Goal: Transaction & Acquisition: Purchase product/service

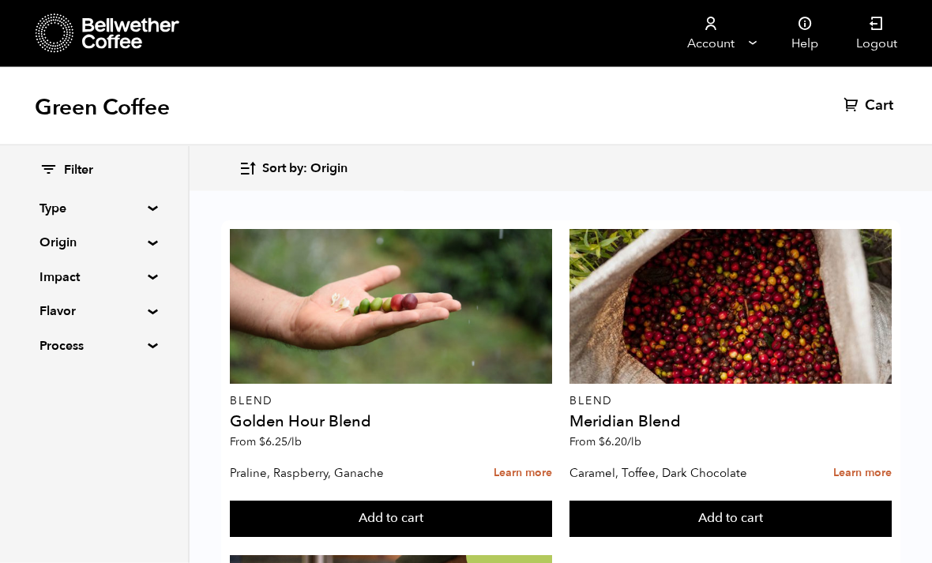
scroll to position [688, 0]
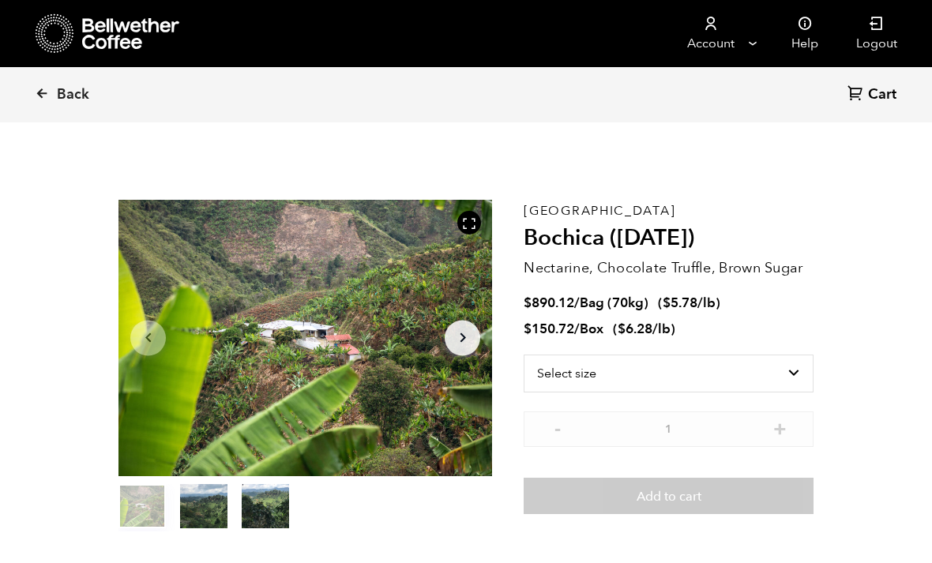
scroll to position [687, 676]
click at [738, 374] on select "Select size Bag (70kg) (154 lbs) Box (24 lbs)" at bounding box center [668, 373] width 290 height 38
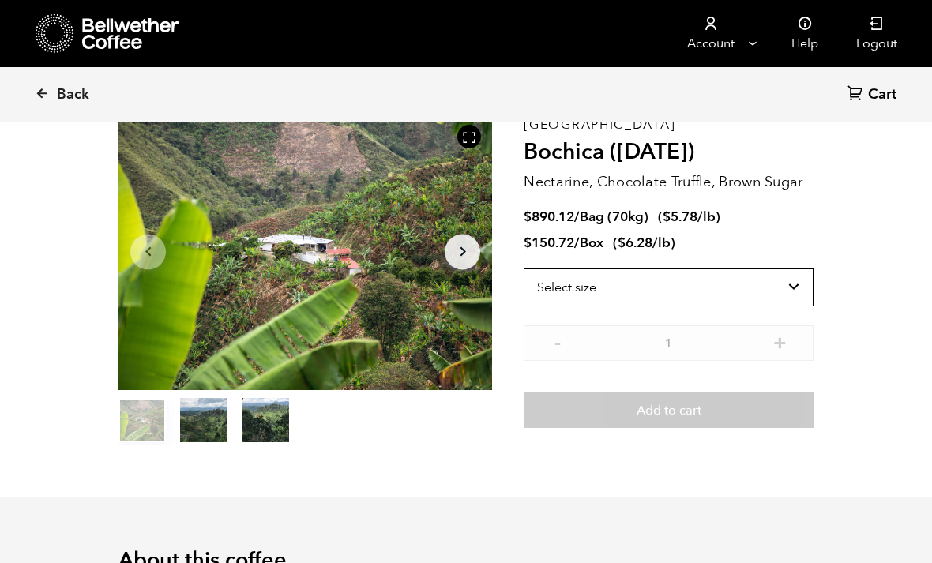
scroll to position [103, 0]
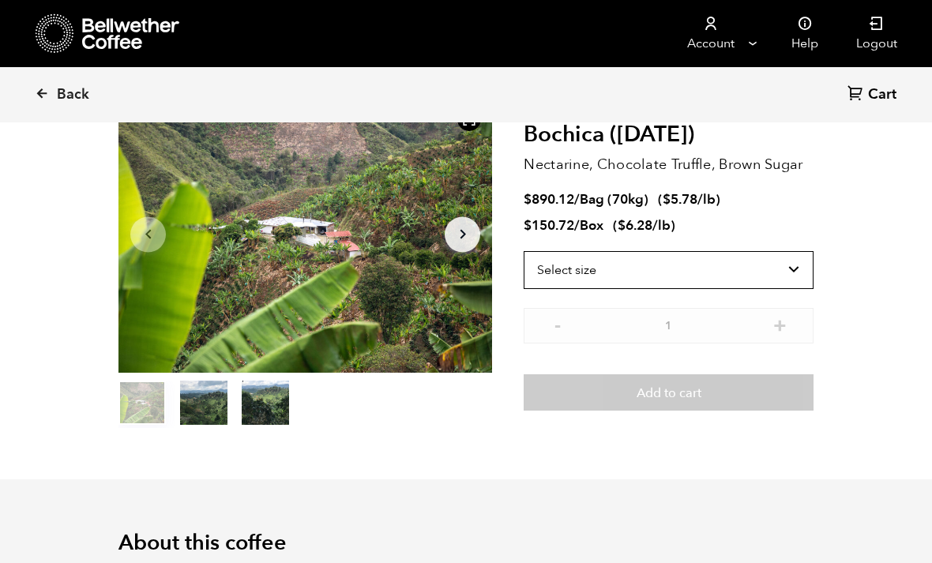
click at [786, 259] on select "Select size Bag (70kg) (154 lbs) Box (24 lbs)" at bounding box center [668, 270] width 290 height 38
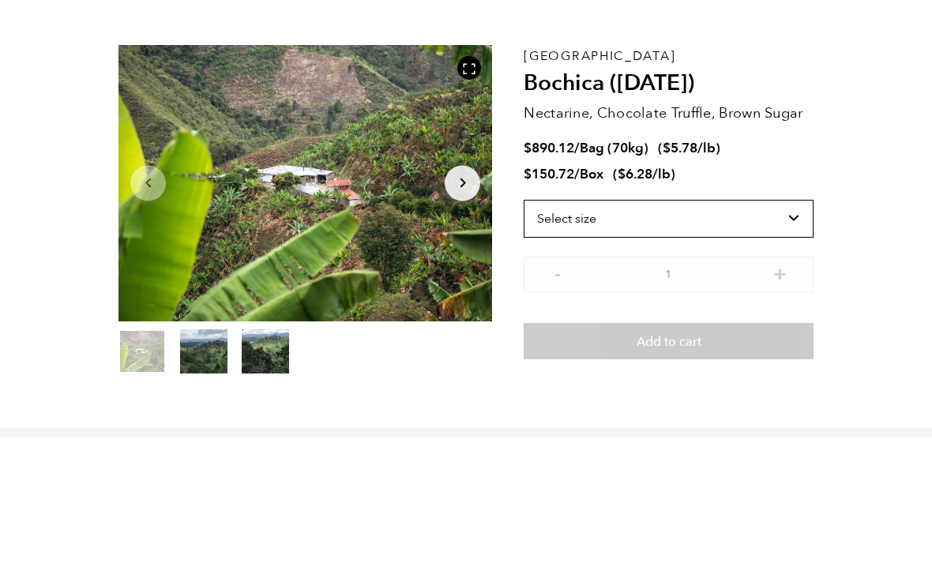
scroll to position [154, 0]
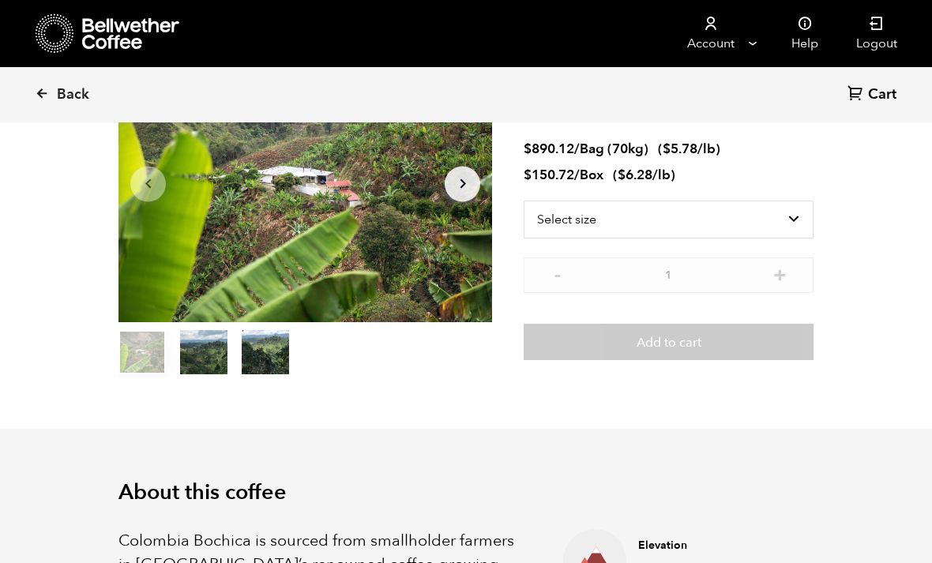
click at [746, 193] on div "Colombia Bochica (JUN 25) Nectarine, Chocolate Truffle, Brown Sugar $ 890.12 / …" at bounding box center [668, 212] width 290 height 332
click at [745, 211] on select "Select size Bag (70kg) (154 lbs) Box (24 lbs)" at bounding box center [668, 220] width 290 height 38
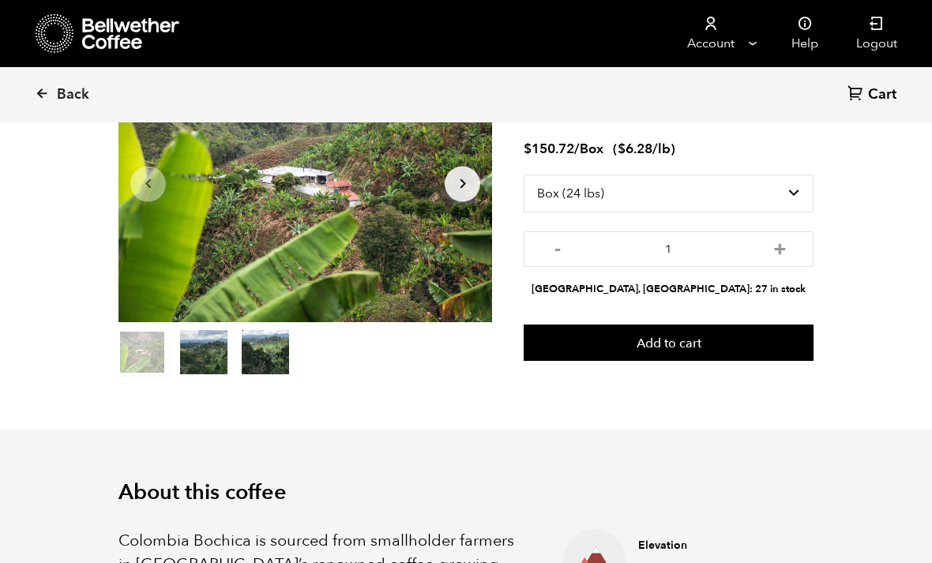
click at [765, 197] on select "Select size Bag (70kg) (154 lbs) Box (24 lbs)" at bounding box center [668, 193] width 290 height 38
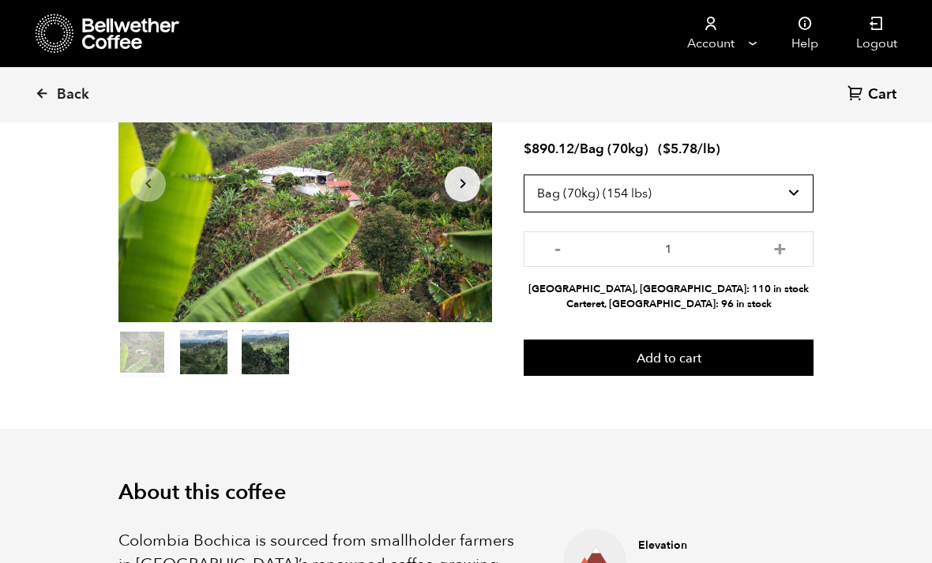
click at [782, 204] on select "Select size Bag (70kg) (154 lbs) Box (24 lbs)" at bounding box center [668, 193] width 290 height 38
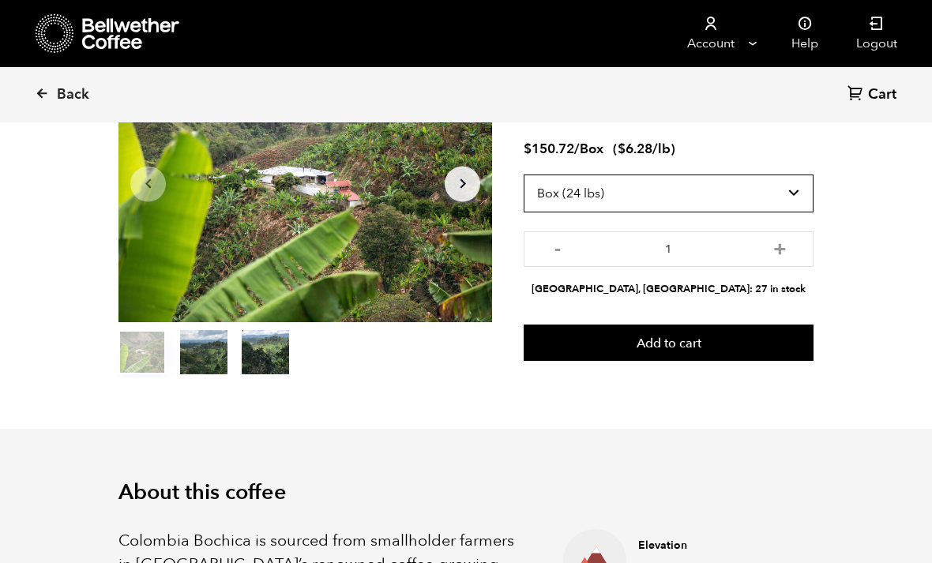
click at [784, 191] on select "Select size Bag (70kg) (154 lbs) Box (24 lbs)" at bounding box center [668, 193] width 290 height 38
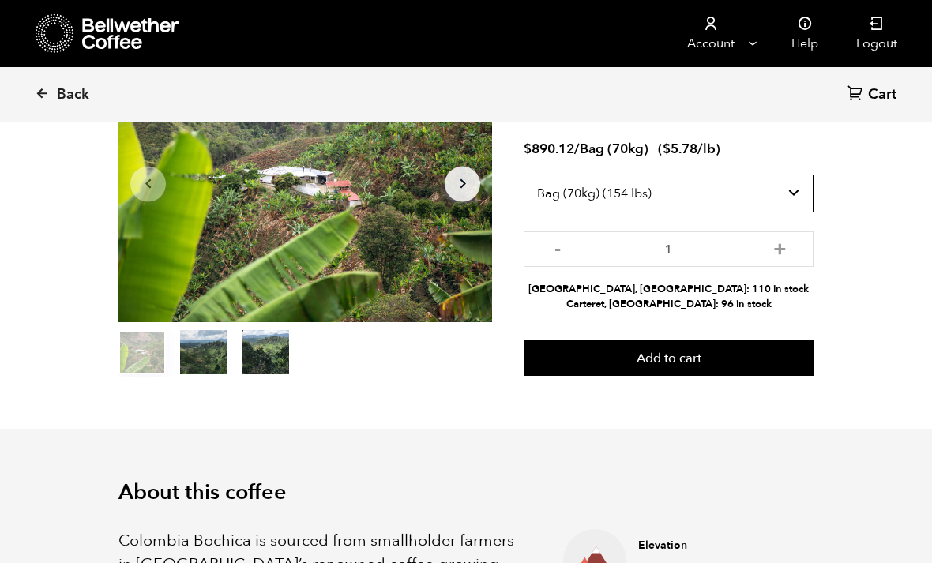
click at [789, 208] on select "Select size Bag (70kg) (154 lbs) Box (24 lbs)" at bounding box center [668, 193] width 290 height 38
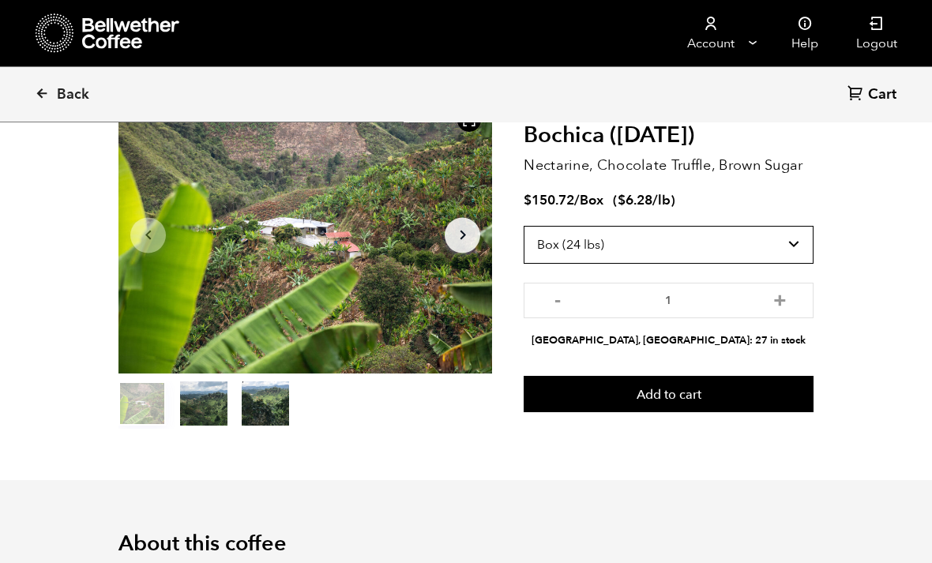
scroll to position [103, 0]
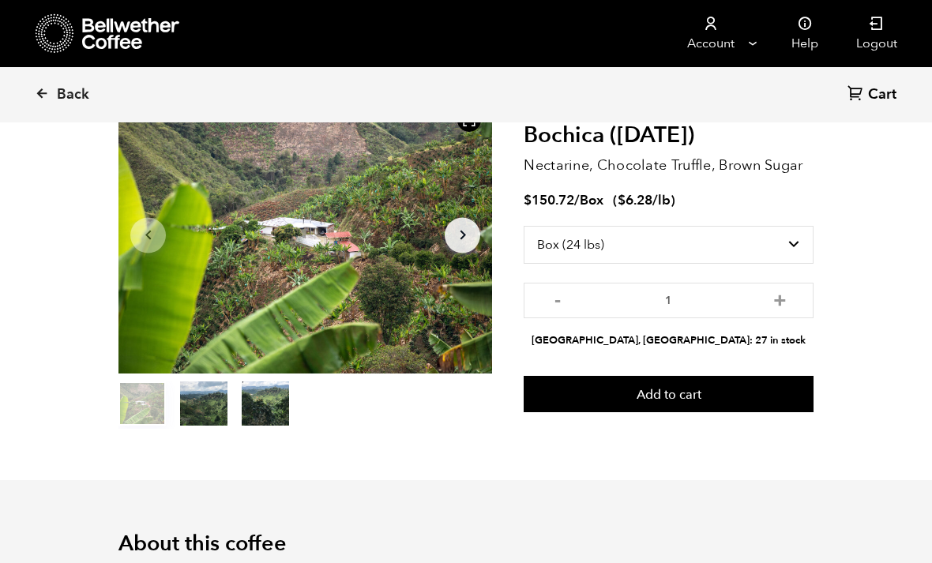
click at [691, 384] on button "Add to cart" at bounding box center [668, 394] width 290 height 36
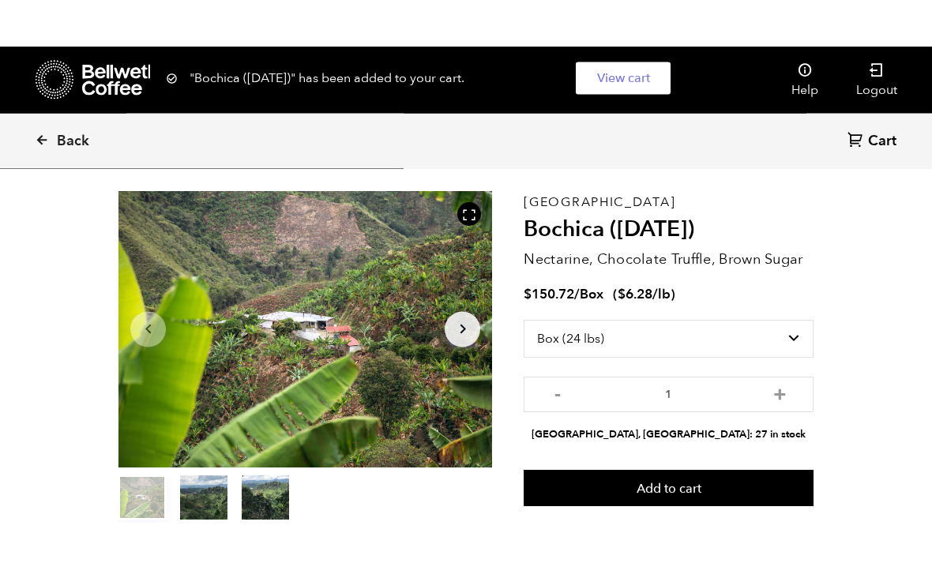
scroll to position [0, 0]
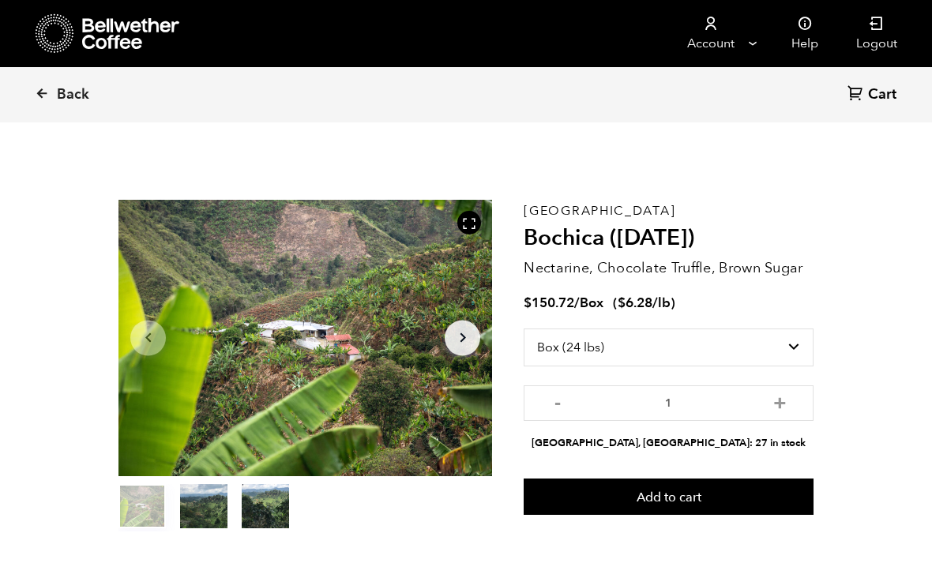
click at [741, 348] on select "Select size Bag (70kg) (154 lbs) Box (24 lbs)" at bounding box center [668, 347] width 290 height 38
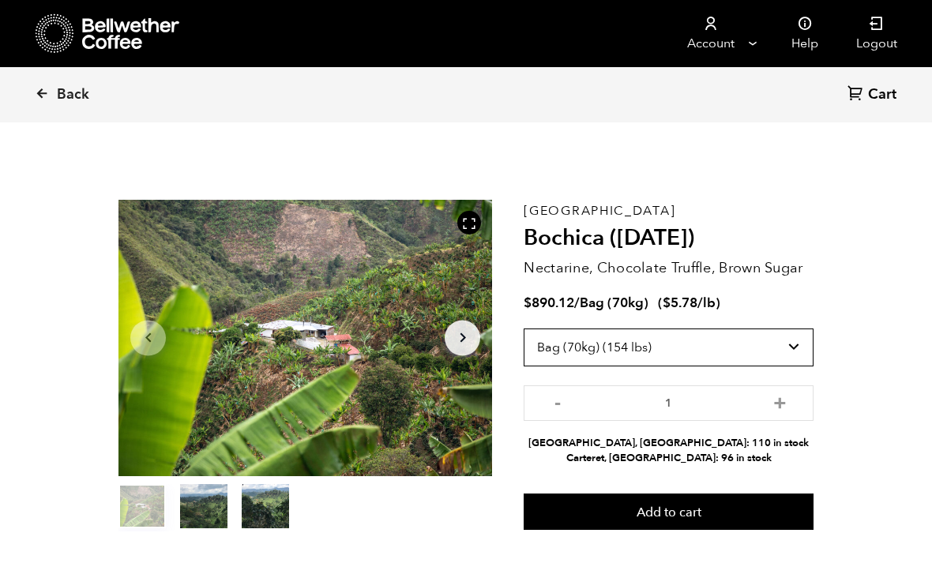
click at [756, 362] on select "Select size Bag (70kg) (154 lbs) Box (24 lbs)" at bounding box center [668, 347] width 290 height 38
select select "box"
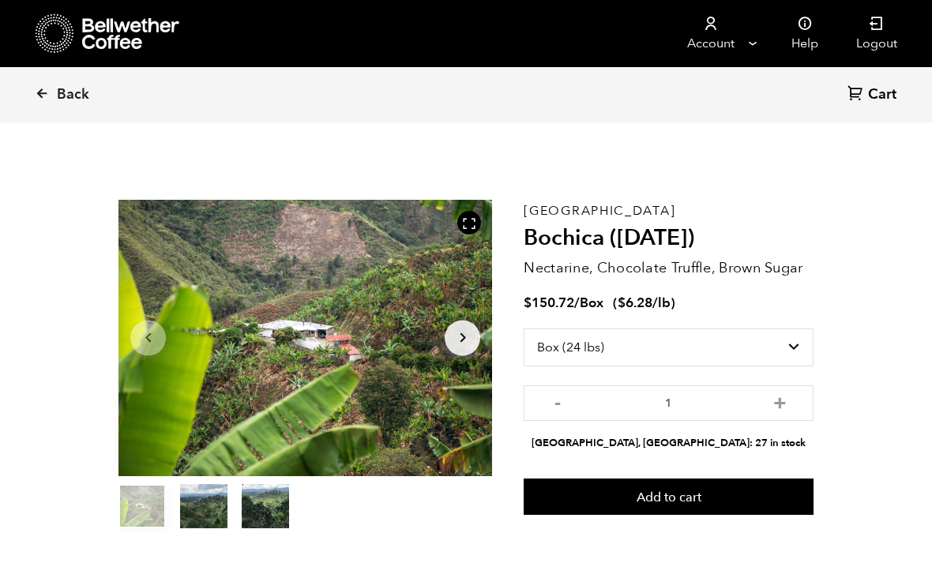
click at [47, 88] on icon at bounding box center [42, 93] width 14 height 14
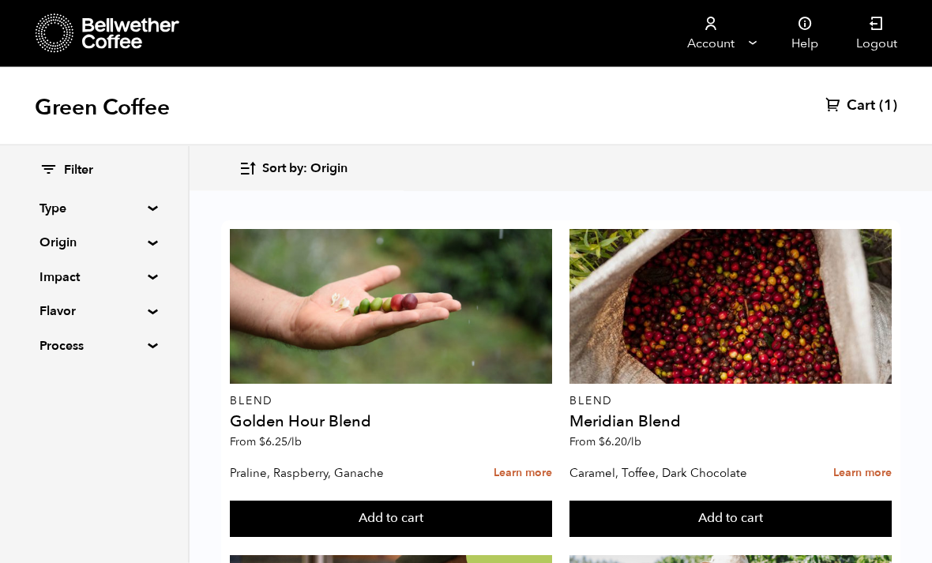
scroll to position [1134, 0]
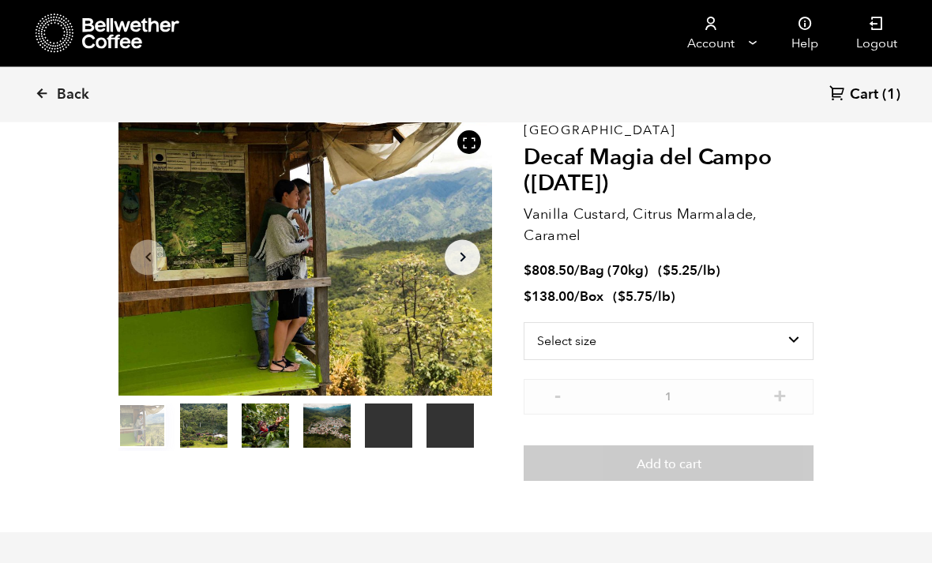
scroll to position [81, 0]
click at [776, 350] on select "Select size Bag (70kg) (154 lbs) Box (24 lbs)" at bounding box center [668, 341] width 290 height 38
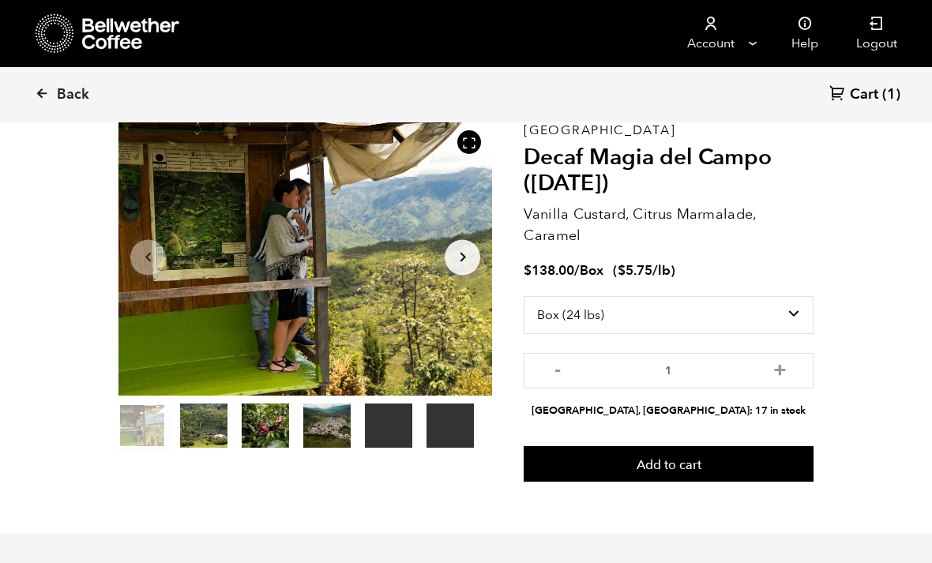
click at [742, 470] on button "Add to cart" at bounding box center [668, 464] width 290 height 36
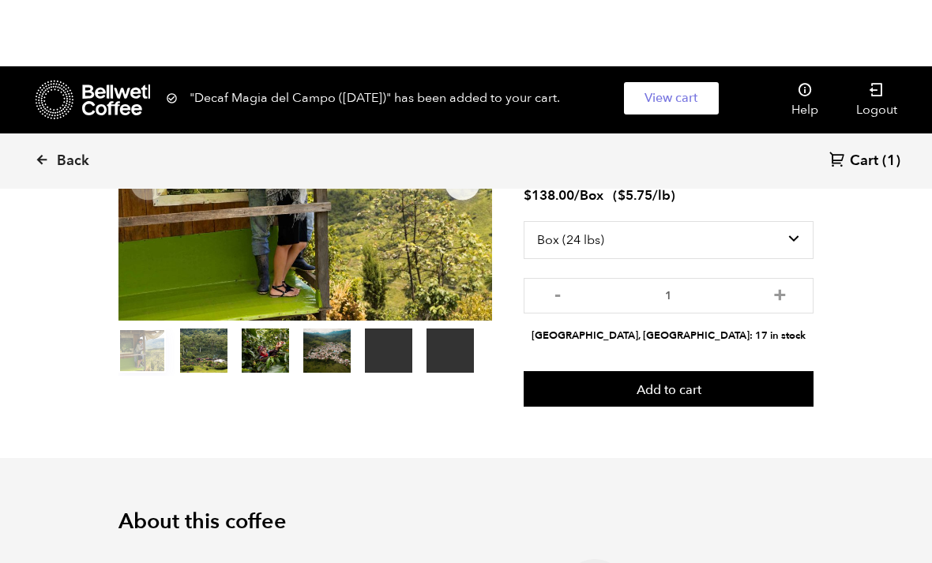
scroll to position [0, 0]
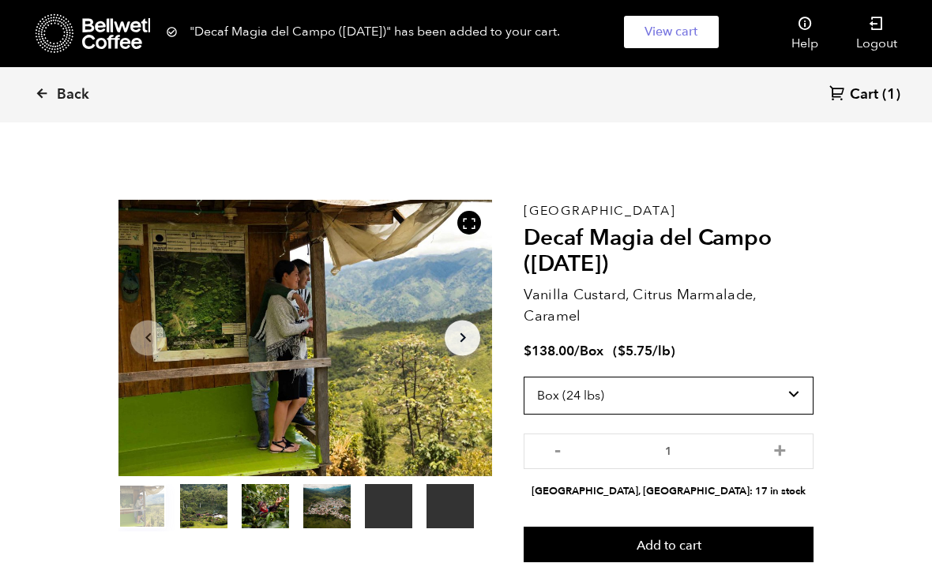
click at [544, 401] on select "Select size Bag (70kg) (154 lbs) Box (24 lbs)" at bounding box center [668, 396] width 290 height 38
select select "bag"
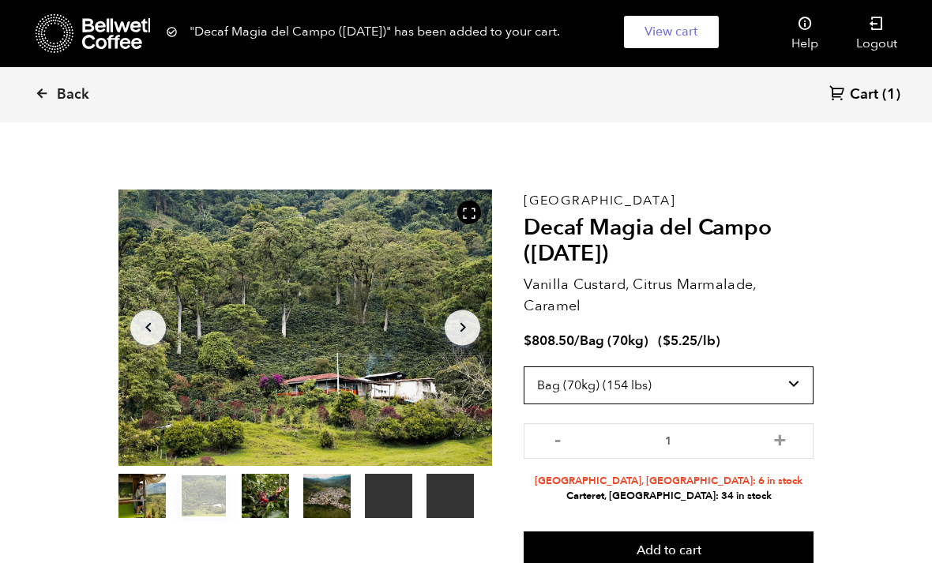
scroll to position [11, 0]
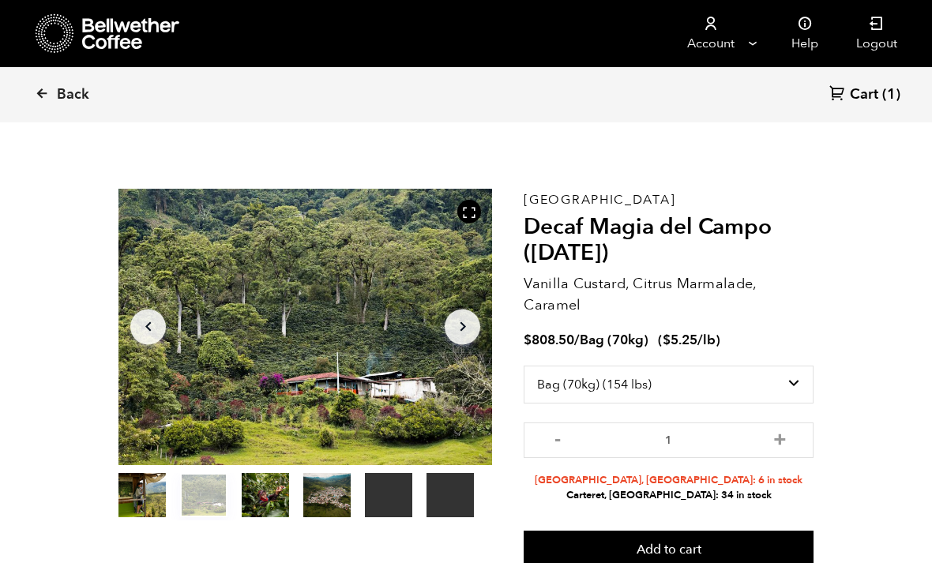
click at [38, 104] on link "Back" at bounding box center [84, 95] width 98 height 54
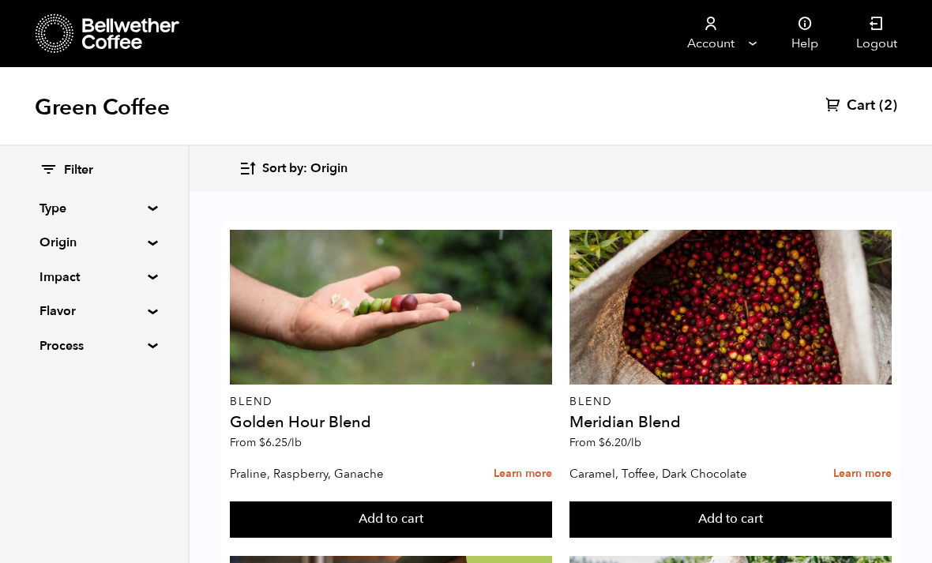
click at [557, 1] on nav "Account Manage Orders Payment methods Documents Help Logout" at bounding box center [603, 33] width 625 height 67
click at [866, 114] on span "Cart" at bounding box center [860, 105] width 28 height 19
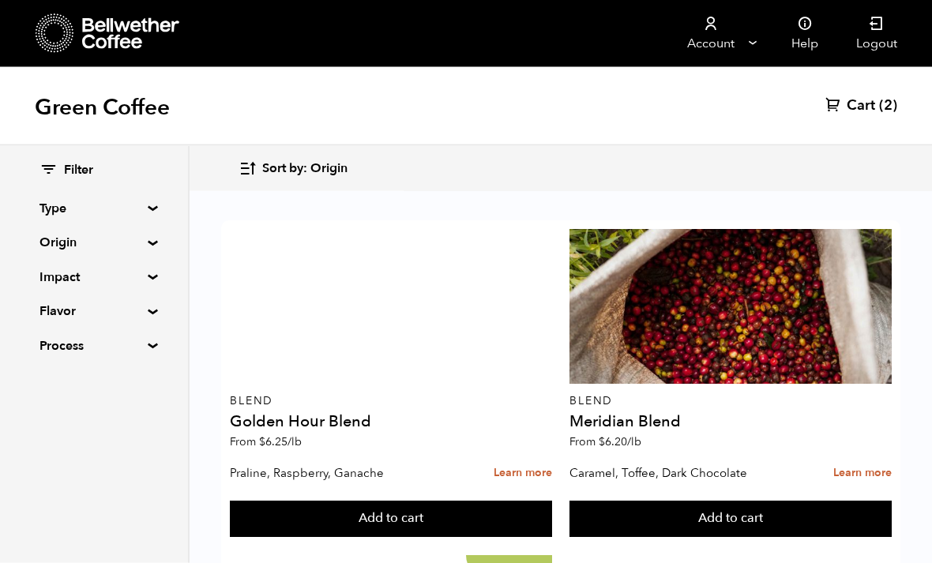
scroll to position [1358, 0]
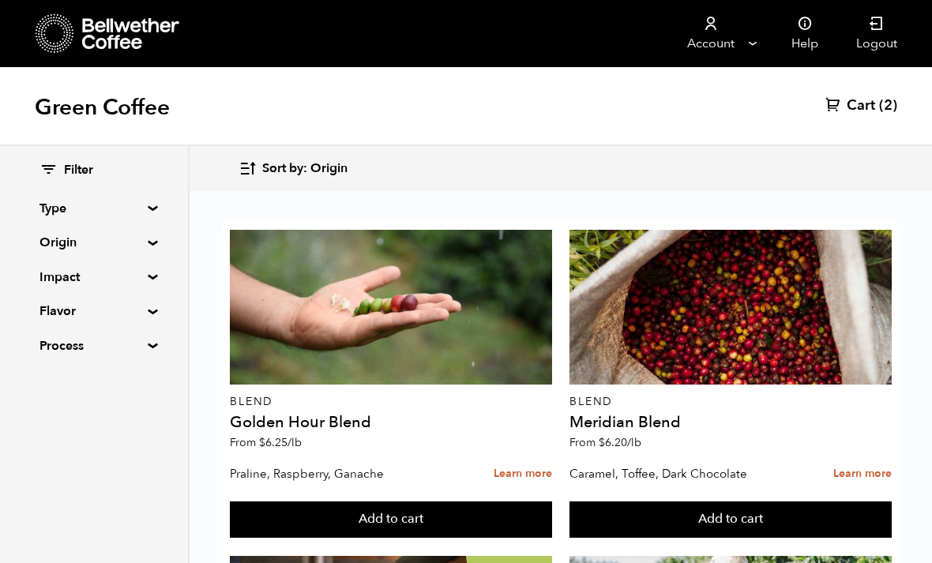
click div
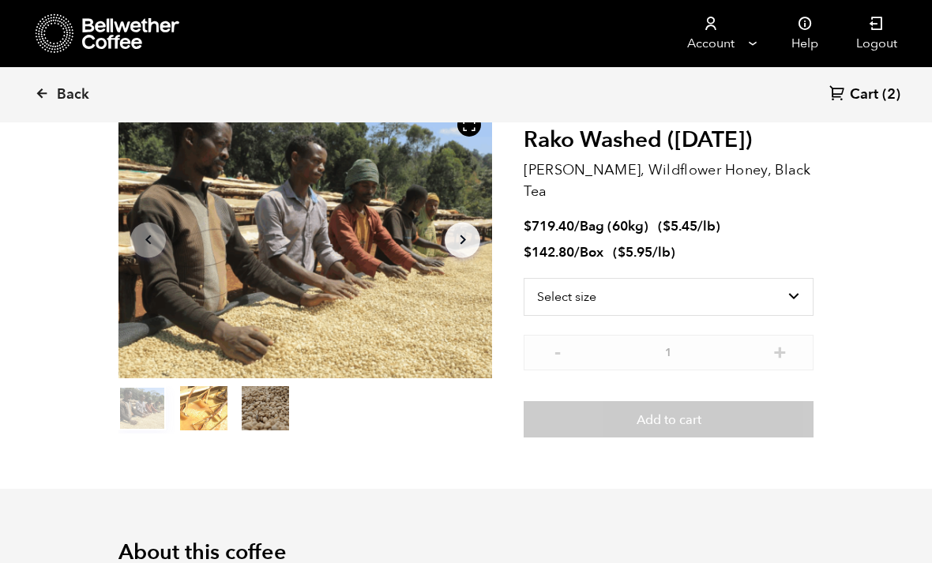
scroll to position [20, 0]
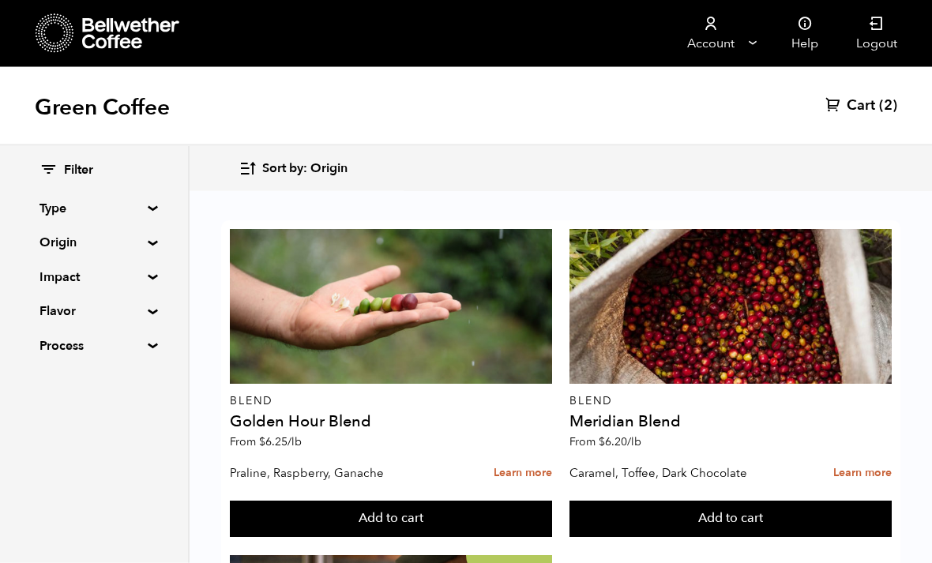
scroll to position [2052, 0]
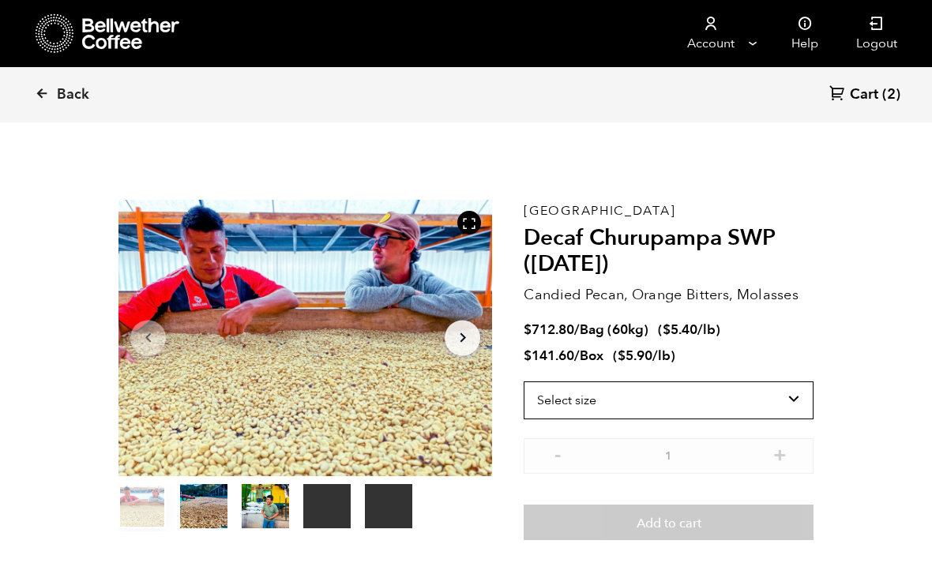
click at [730, 398] on select "Select size Bag (60kg) (132 lbs) Box (24 lbs)" at bounding box center [668, 400] width 290 height 38
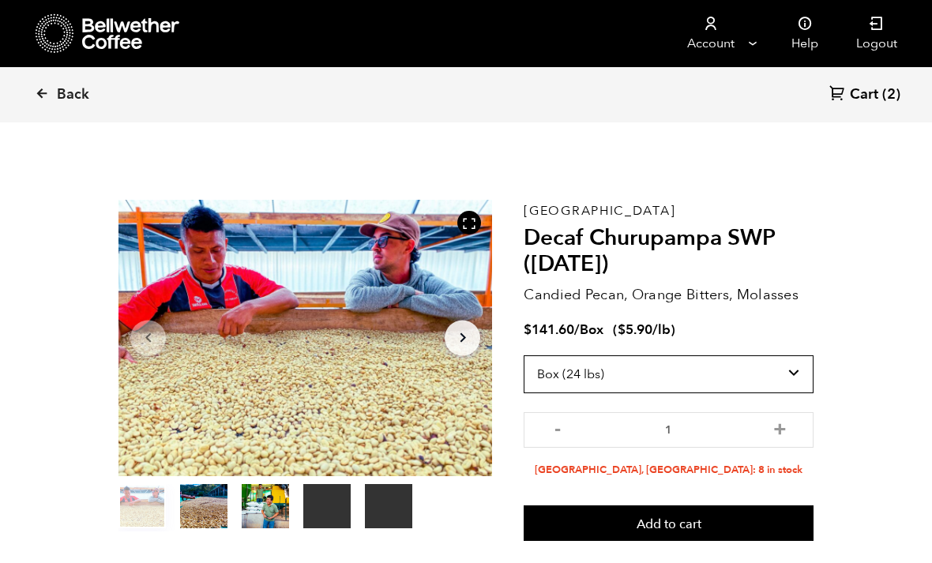
click at [748, 376] on select "Select size Bag (60kg) (132 lbs) Box (24 lbs)" at bounding box center [668, 374] width 290 height 38
select select "bag-3"
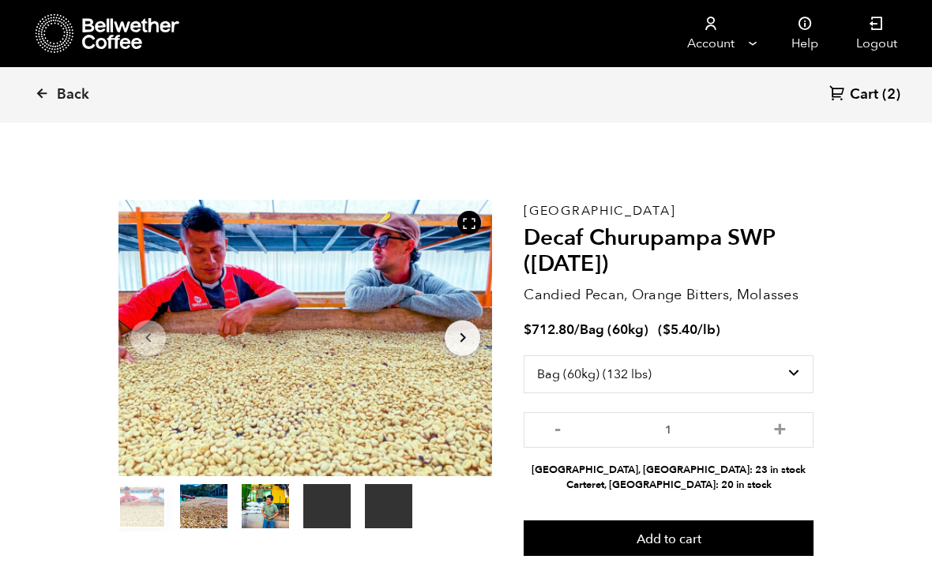
click at [838, 268] on section "Your browser does not support the video tag. Your browser does not support the …" at bounding box center [466, 377] width 774 height 459
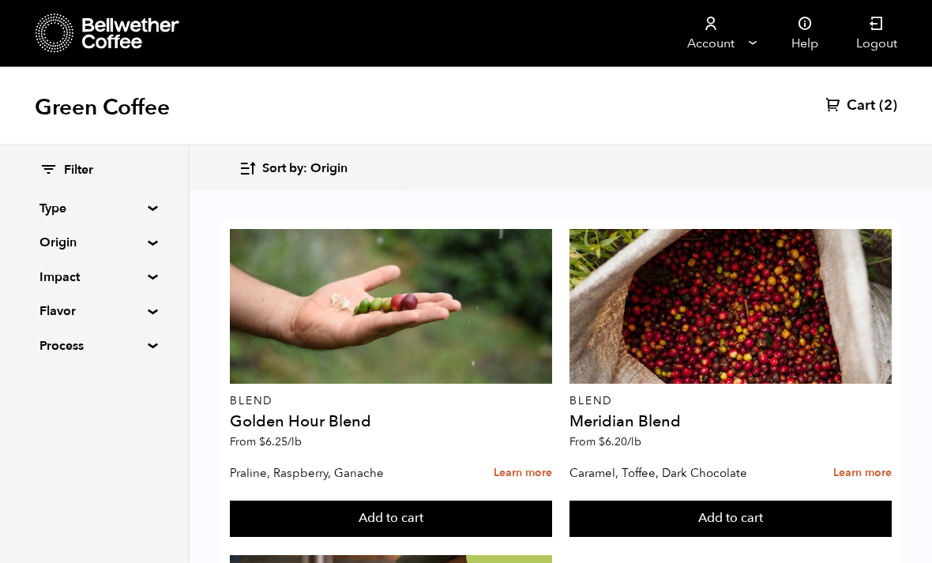
scroll to position [1633, 0]
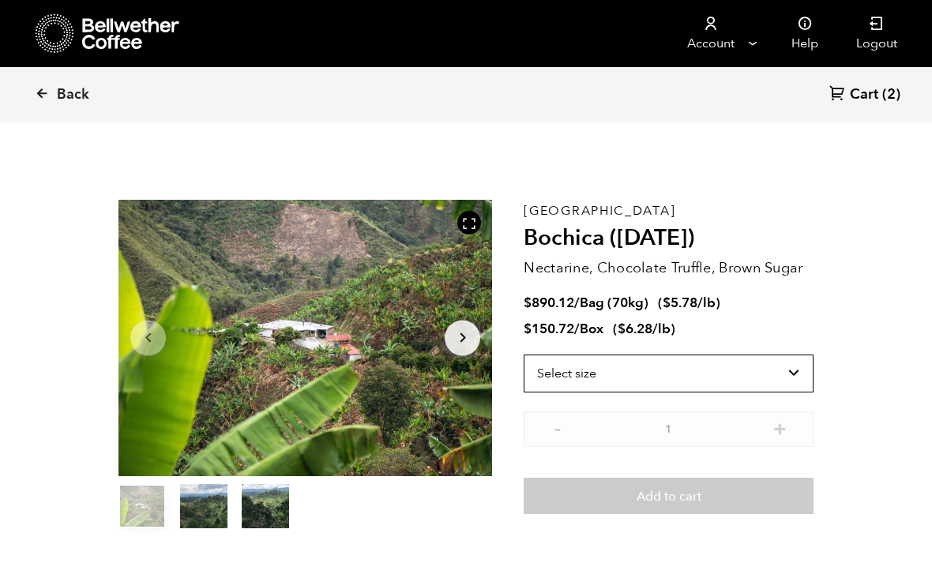
click at [771, 369] on select "Select size Bag (70kg) (154 lbs) Box (24 lbs)" at bounding box center [668, 373] width 290 height 38
select select "bag"
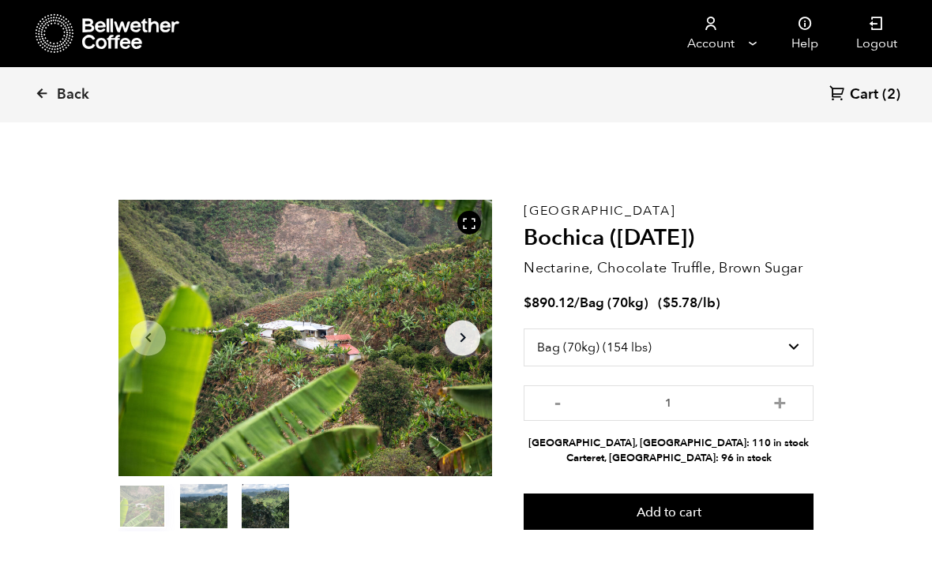
click at [780, 404] on button "+" at bounding box center [780, 401] width 20 height 16
click at [780, 403] on button "+" at bounding box center [780, 401] width 20 height 16
click at [782, 403] on button "+" at bounding box center [780, 401] width 20 height 16
click at [782, 408] on button "+" at bounding box center [780, 401] width 20 height 16
click at [784, 407] on button "+" at bounding box center [780, 401] width 20 height 16
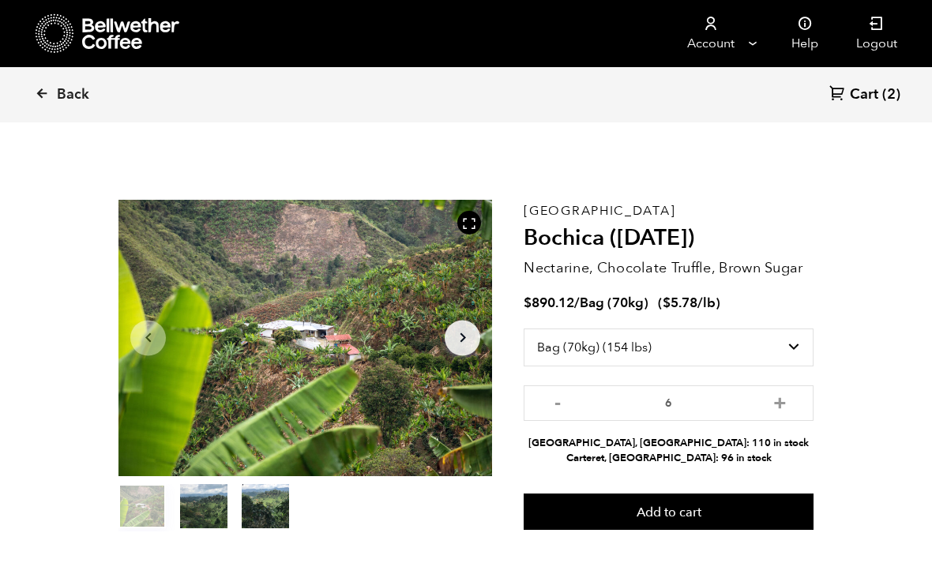
click at [782, 409] on button "+" at bounding box center [780, 401] width 20 height 16
click at [788, 401] on button "+" at bounding box center [780, 401] width 20 height 16
click at [784, 400] on button "+" at bounding box center [780, 401] width 20 height 16
click at [786, 404] on button "+" at bounding box center [780, 401] width 20 height 16
click at [790, 405] on input "10" at bounding box center [668, 403] width 290 height 36
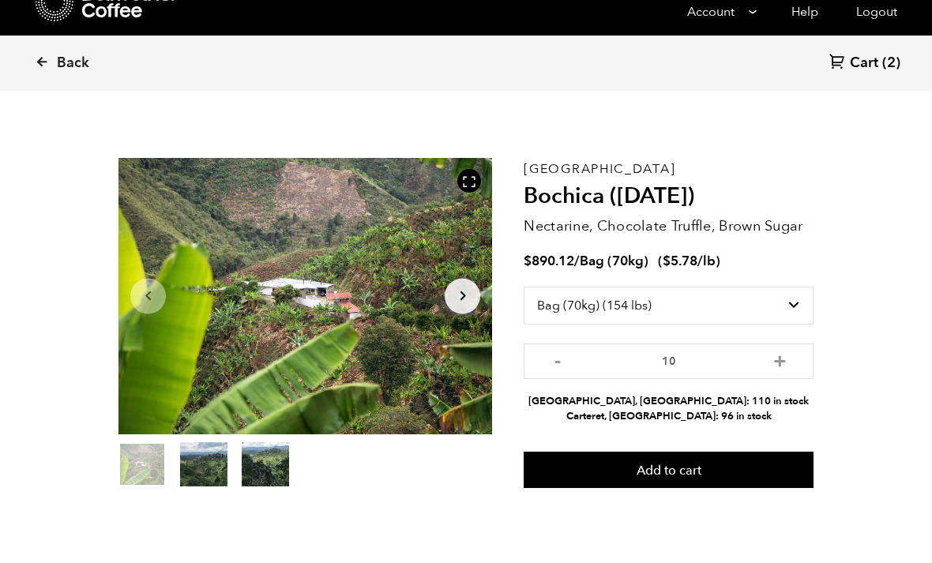
scroll to position [43, 0]
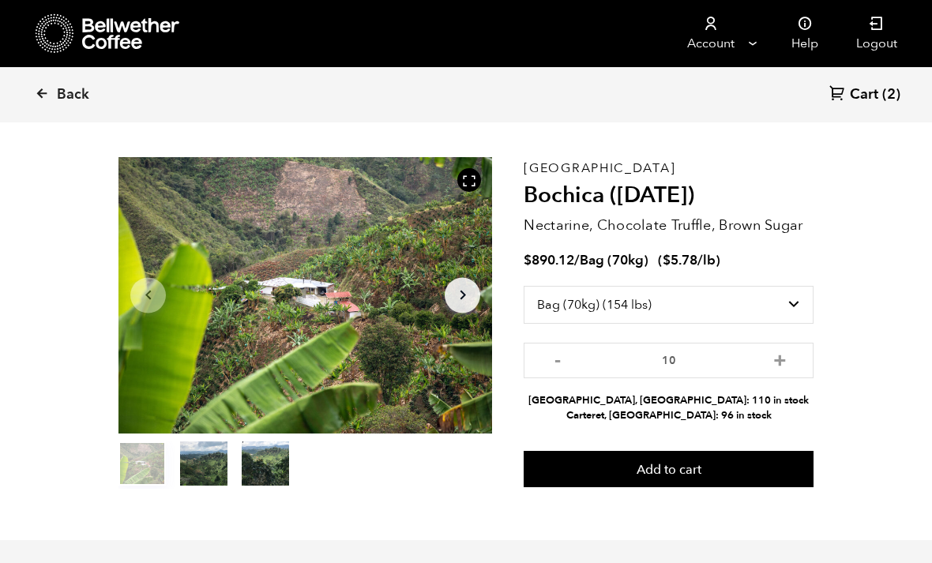
click at [786, 359] on button "+" at bounding box center [780, 359] width 20 height 16
click at [782, 362] on button "+" at bounding box center [780, 359] width 20 height 16
click at [778, 366] on button "+" at bounding box center [780, 359] width 20 height 16
click at [786, 364] on button "+" at bounding box center [780, 359] width 20 height 16
click at [778, 366] on button "+" at bounding box center [780, 359] width 20 height 16
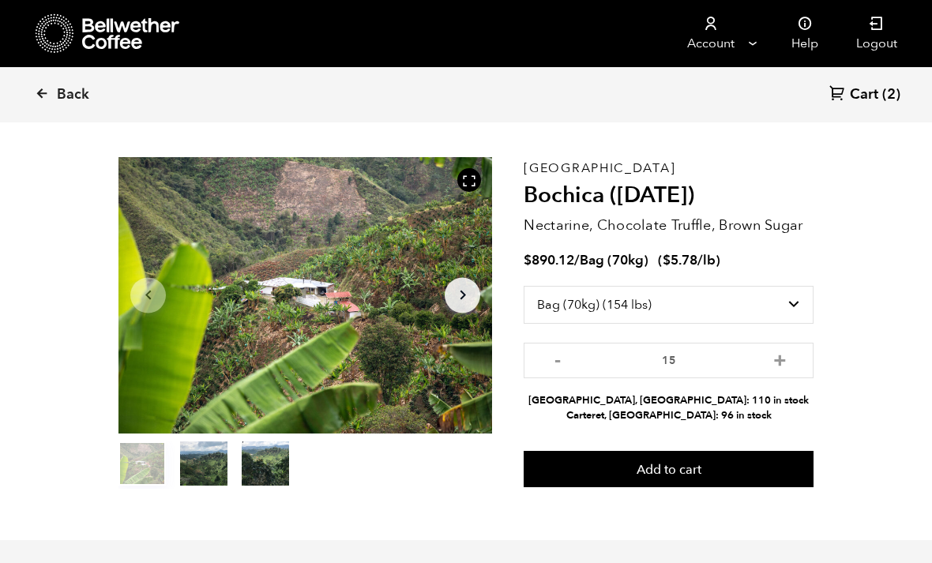
click at [780, 366] on button "+" at bounding box center [780, 359] width 20 height 16
click at [780, 363] on button "+" at bounding box center [780, 359] width 20 height 16
click at [778, 363] on button "+" at bounding box center [780, 359] width 20 height 16
click at [775, 359] on button "+" at bounding box center [780, 359] width 20 height 16
click at [781, 358] on button "+" at bounding box center [780, 359] width 20 height 16
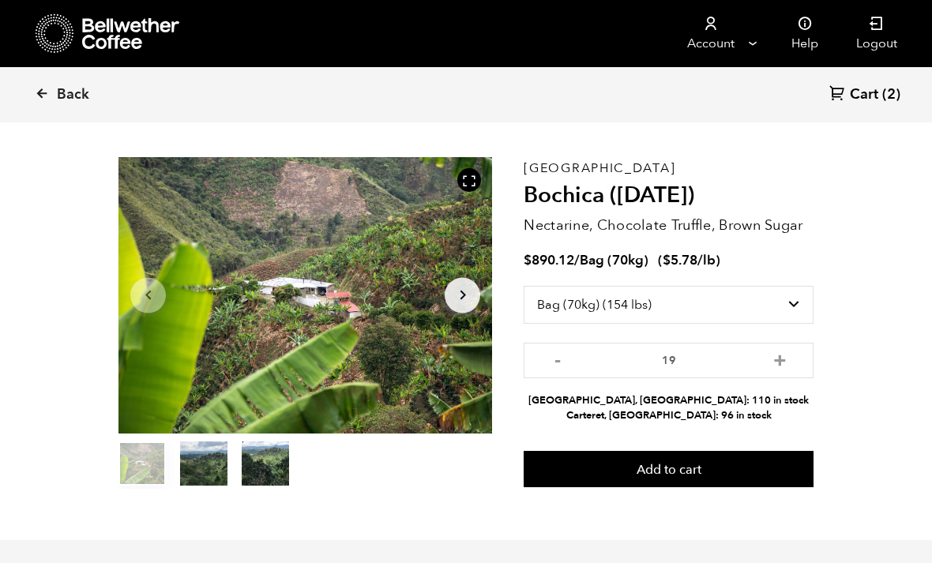
type input "20"
click at [737, 471] on button "Add to cart" at bounding box center [668, 469] width 290 height 36
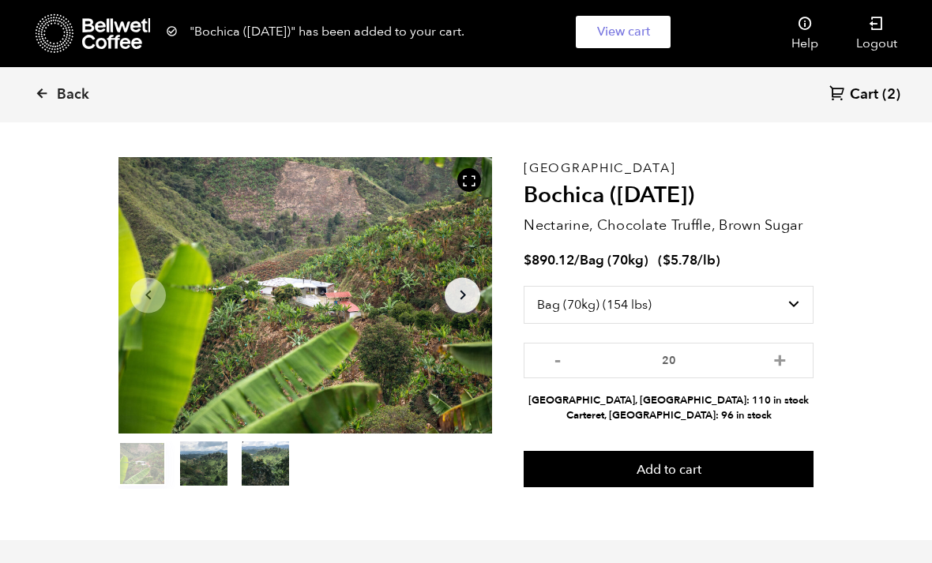
click at [628, 37] on link "View cart" at bounding box center [623, 32] width 95 height 32
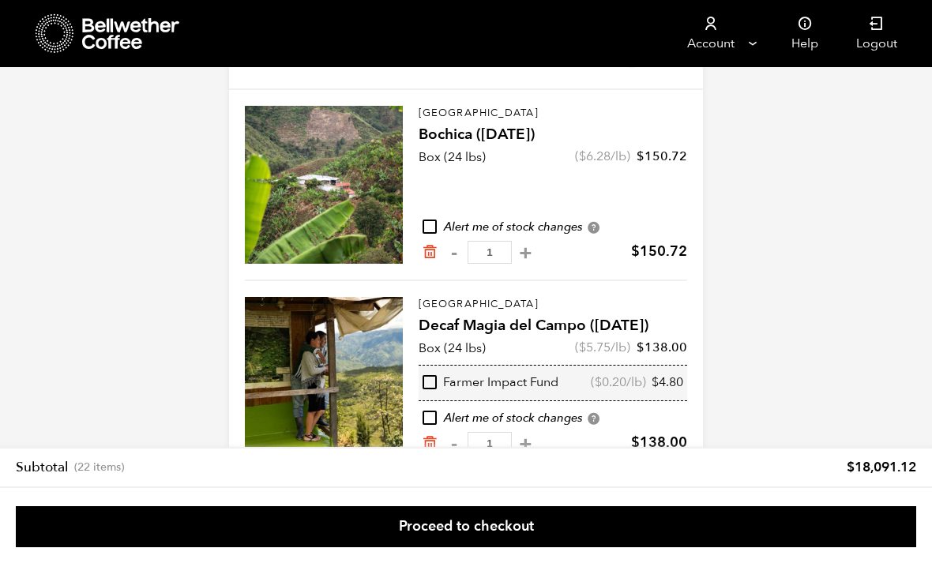
scroll to position [62, 0]
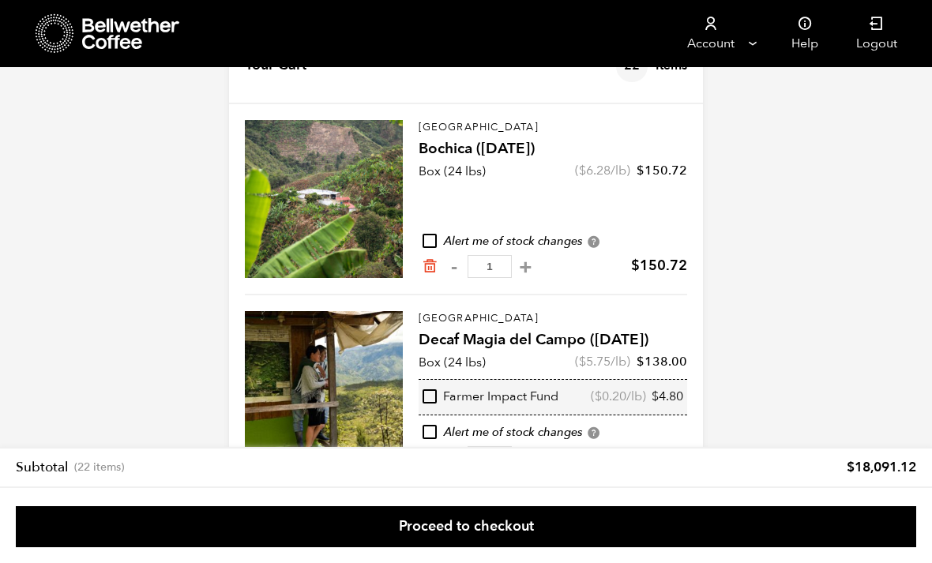
click at [428, 270] on icon "Remove from cart" at bounding box center [430, 266] width 16 height 16
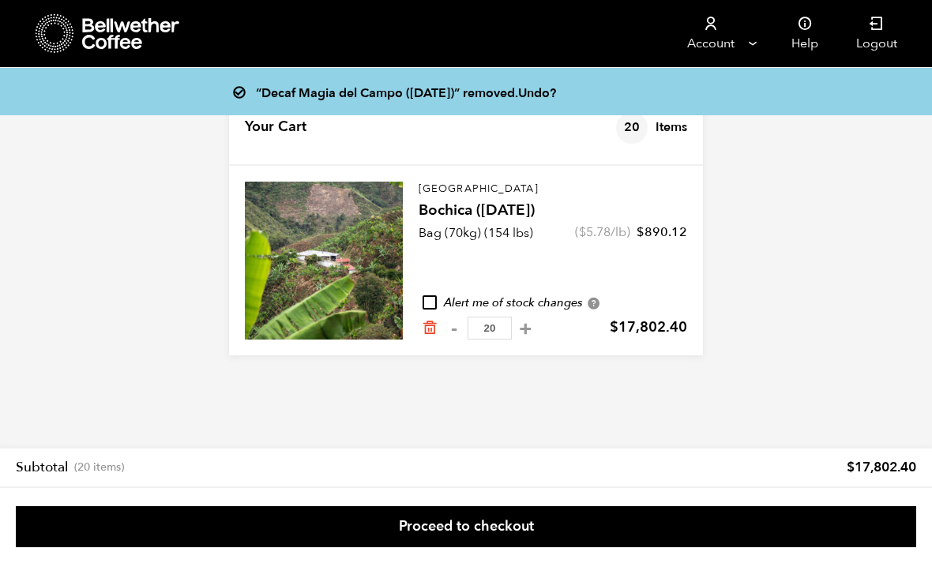
click at [644, 518] on link "Proceed to checkout" at bounding box center [466, 526] width 900 height 41
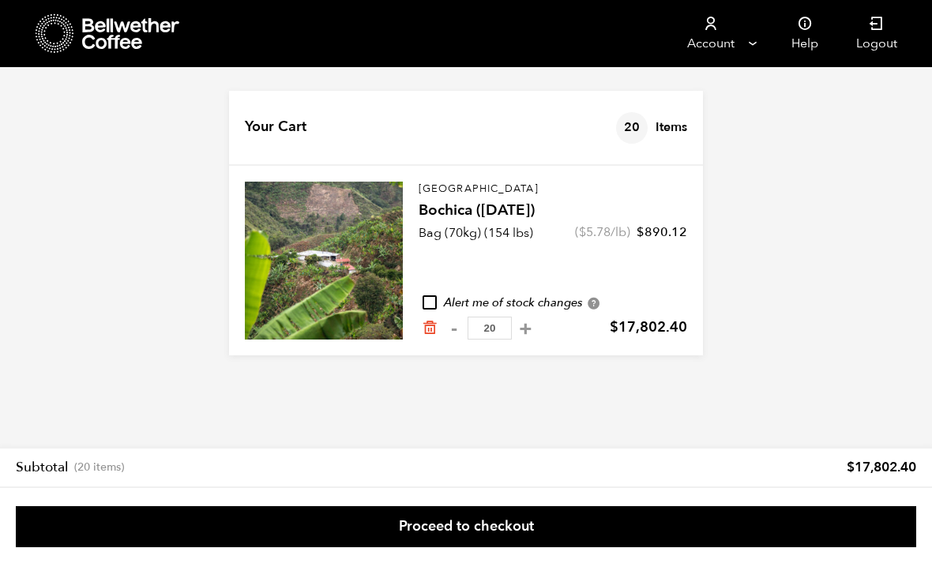
click at [516, 335] on button "+" at bounding box center [526, 329] width 20 height 16
type input "21"
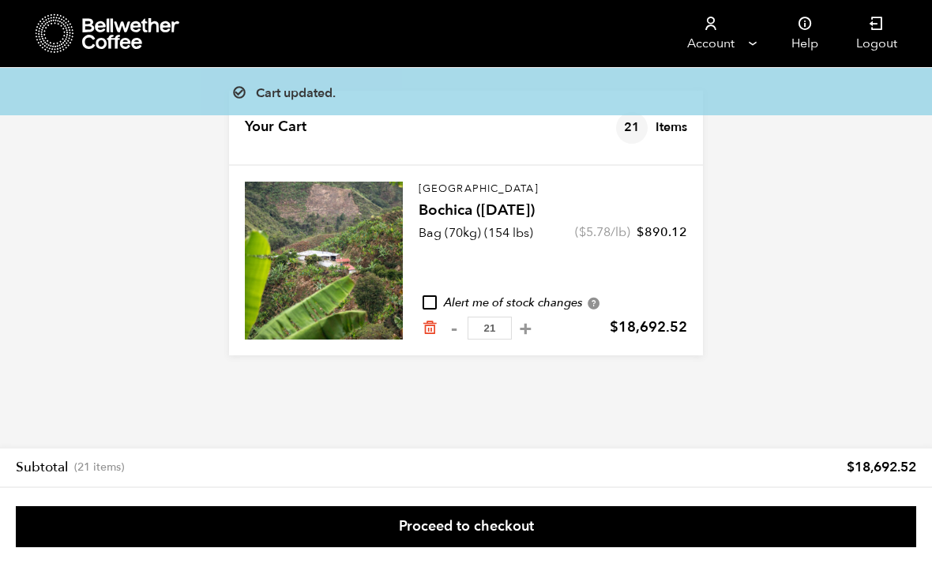
click at [566, 530] on link "Proceed to checkout" at bounding box center [466, 526] width 900 height 41
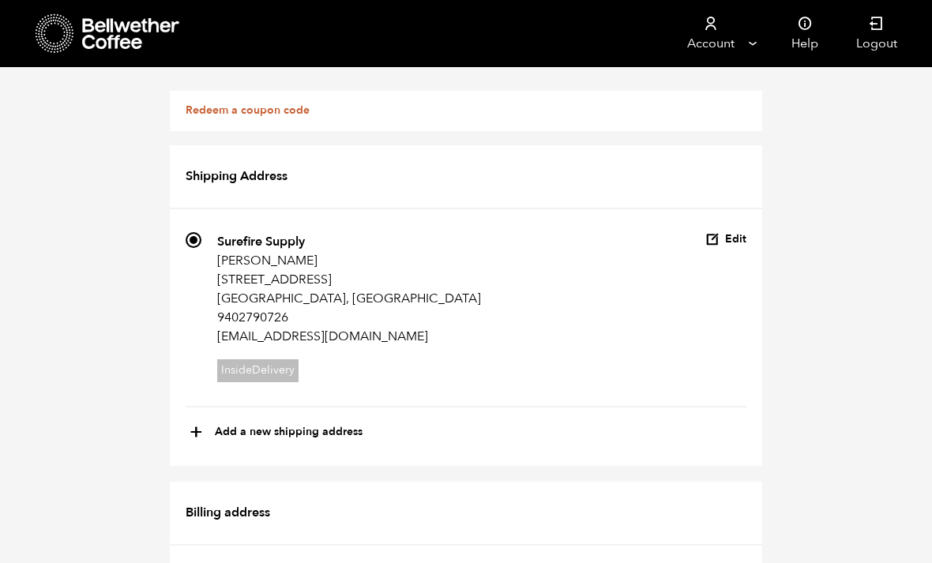
scroll to position [4, 0]
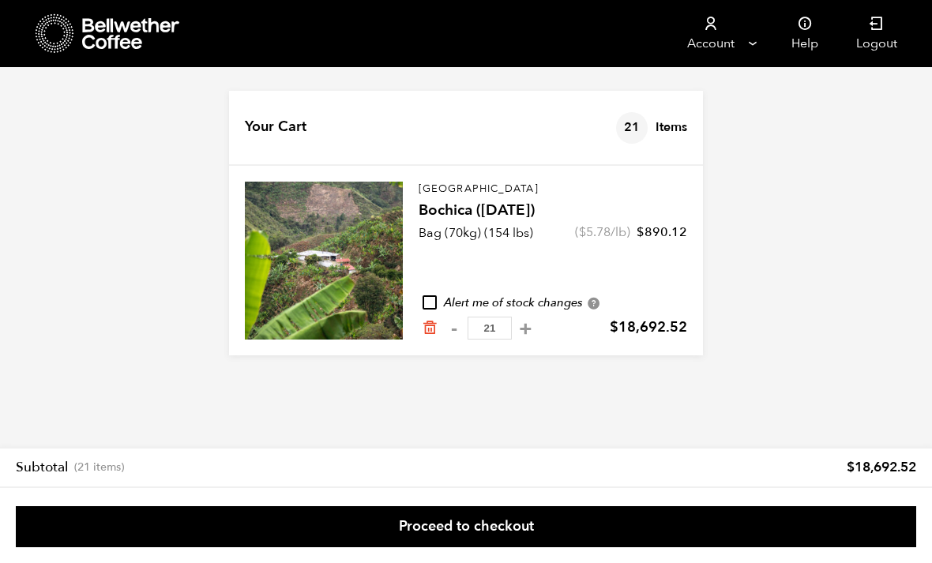
click at [432, 321] on icon "Remove from cart" at bounding box center [430, 328] width 16 height 16
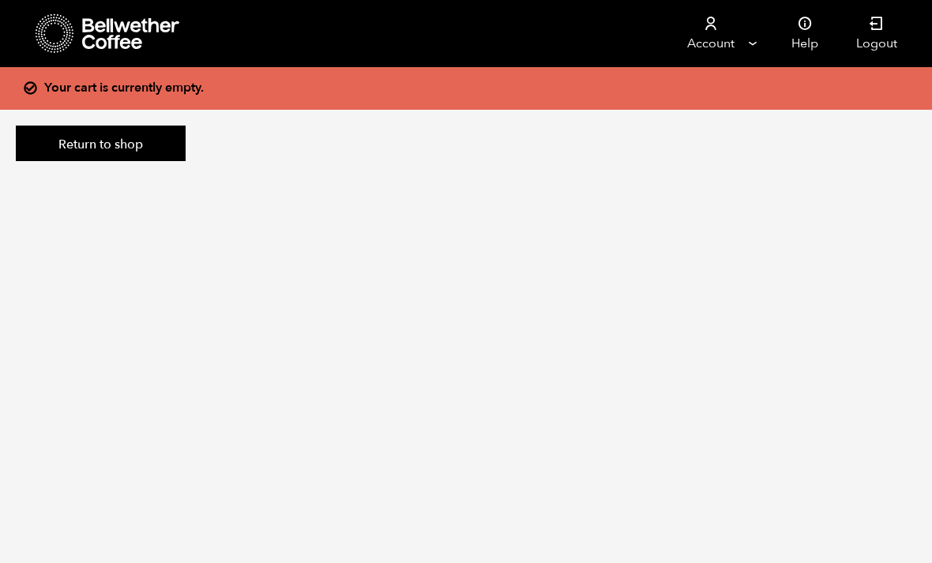
click at [68, 155] on link "Return to shop" at bounding box center [101, 144] width 170 height 36
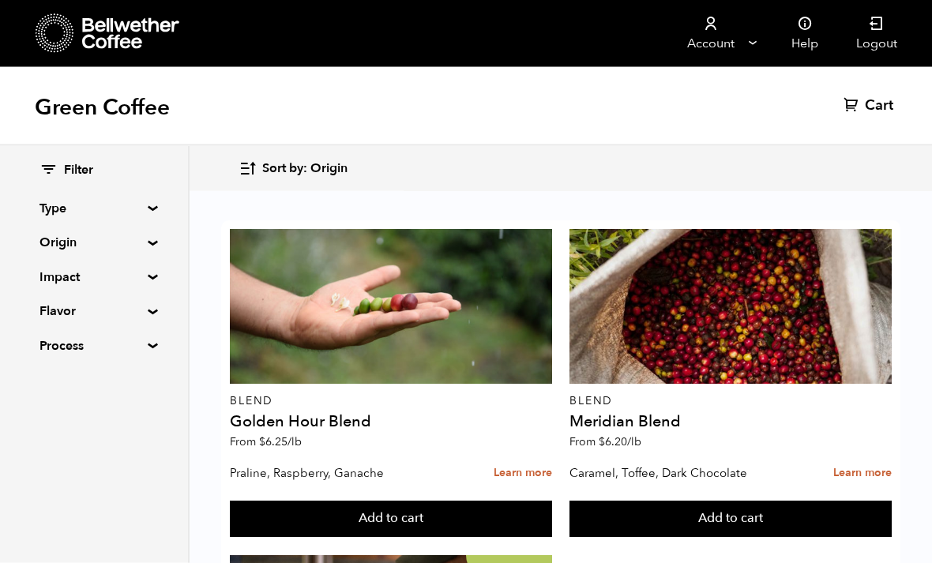
scroll to position [1078, 0]
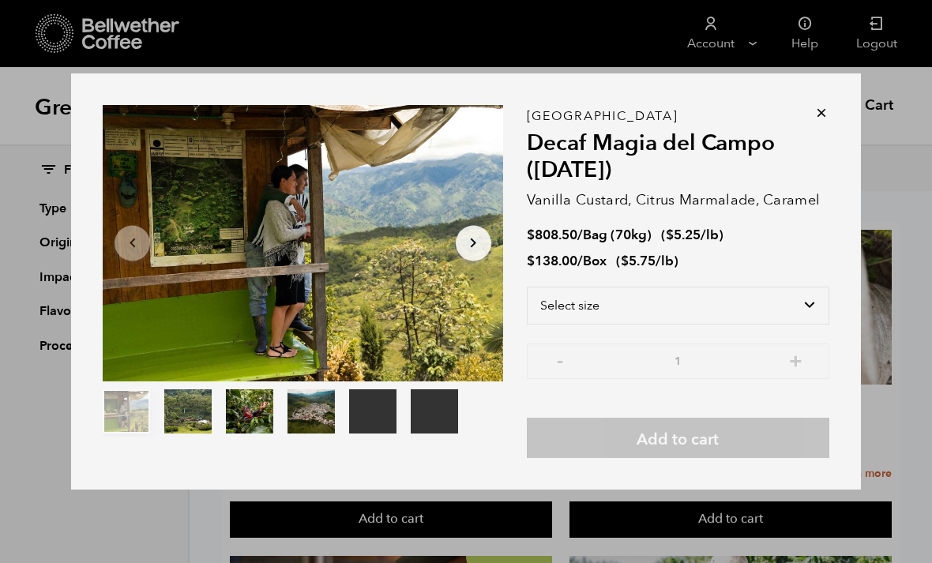
click at [770, 324] on select "Select size Bag (70kg) (154 lbs) Box (24 lbs)" at bounding box center [678, 306] width 302 height 38
click at [826, 121] on icon at bounding box center [821, 113] width 16 height 16
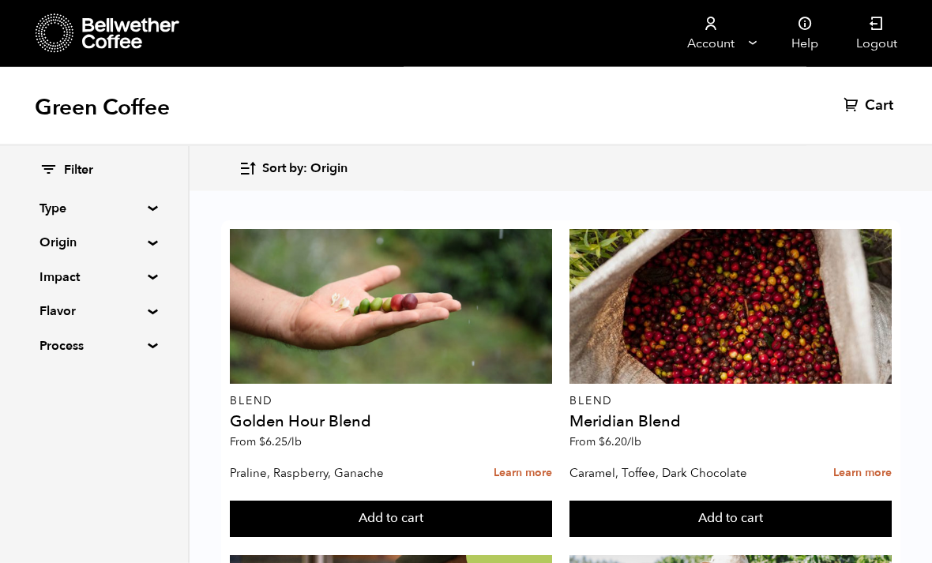
scroll to position [1087, 0]
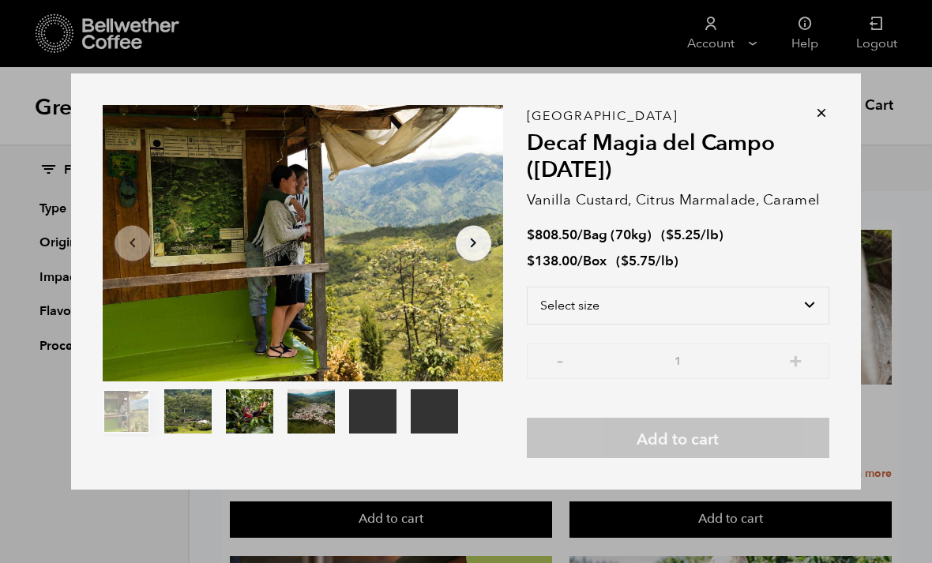
click at [718, 301] on select "Select size Bag (70kg) (154 lbs) Box (24 lbs)" at bounding box center [678, 306] width 302 height 38
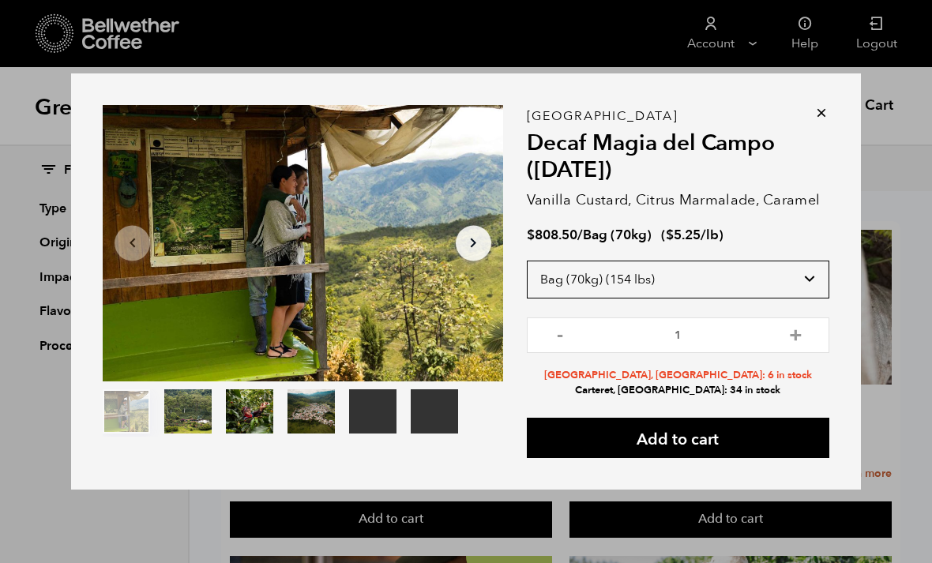
click at [786, 295] on select "Select size Bag (70kg) (154 lbs) Box (24 lbs)" at bounding box center [678, 280] width 302 height 38
click at [805, 287] on select "Select size Bag (70kg) (154 lbs) Box (24 lbs)" at bounding box center [678, 280] width 302 height 38
select select "box"
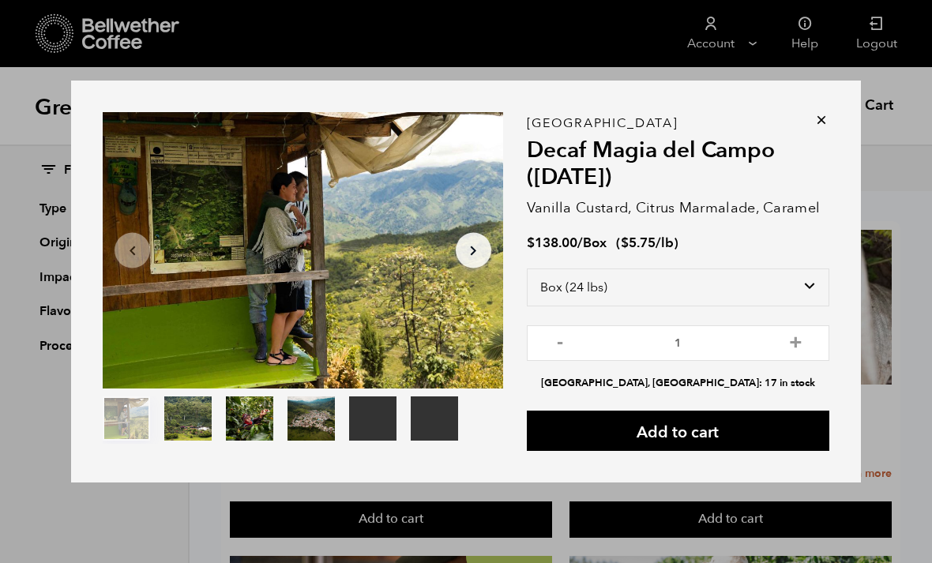
click at [737, 442] on button "Add to cart" at bounding box center [678, 431] width 302 height 40
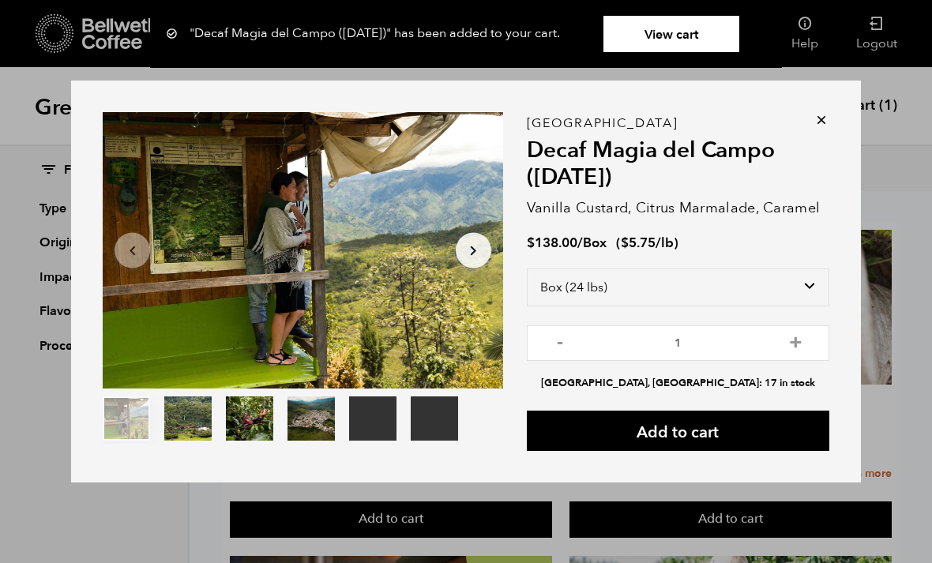
click at [812, 127] on div ""Decaf Magia del Campo (MAR 25)" has been added to your cart. View cart {"cart_…" at bounding box center [678, 286] width 302 height 327
click at [822, 127] on icon at bounding box center [821, 120] width 16 height 16
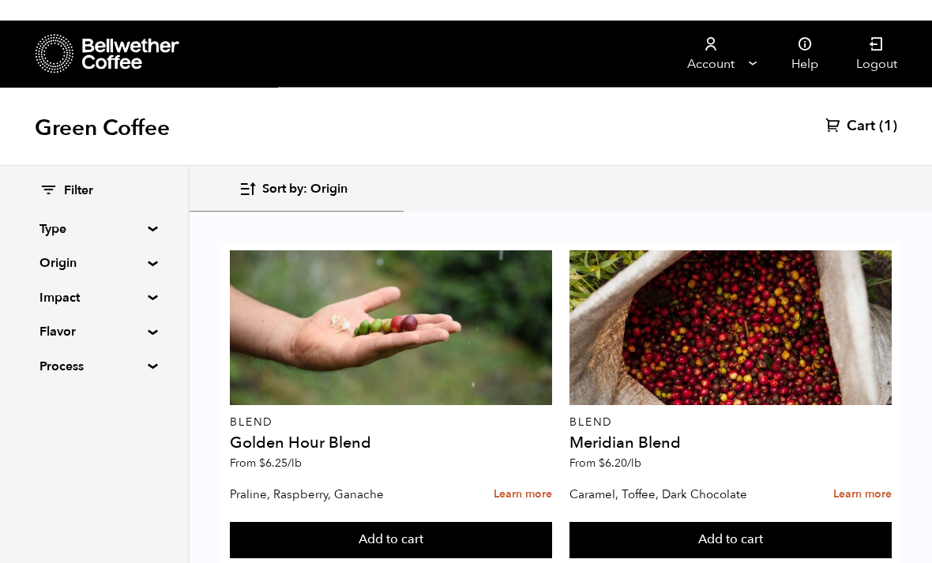
scroll to position [697, 0]
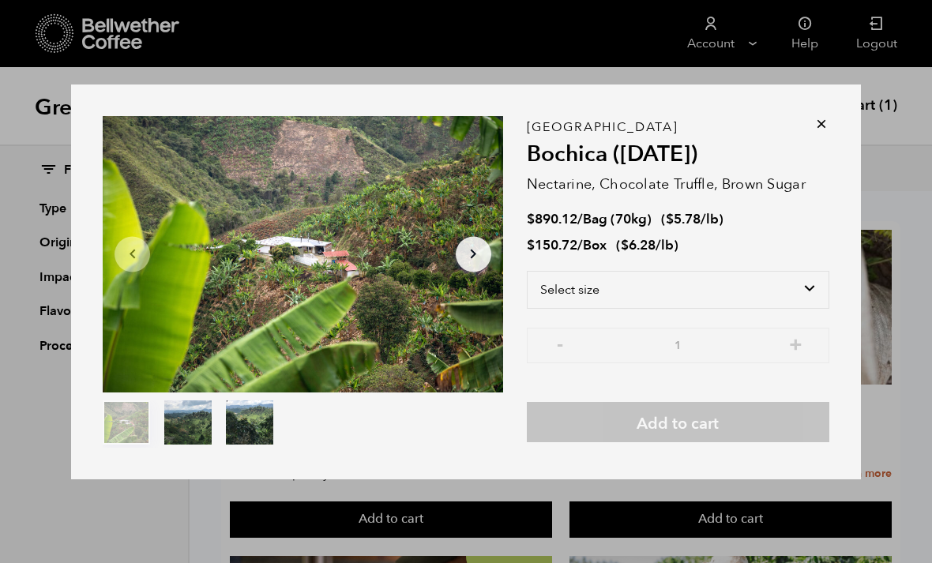
click at [800, 309] on select "Select size Bag (70kg) (154 lbs) Box (24 lbs)" at bounding box center [678, 290] width 302 height 38
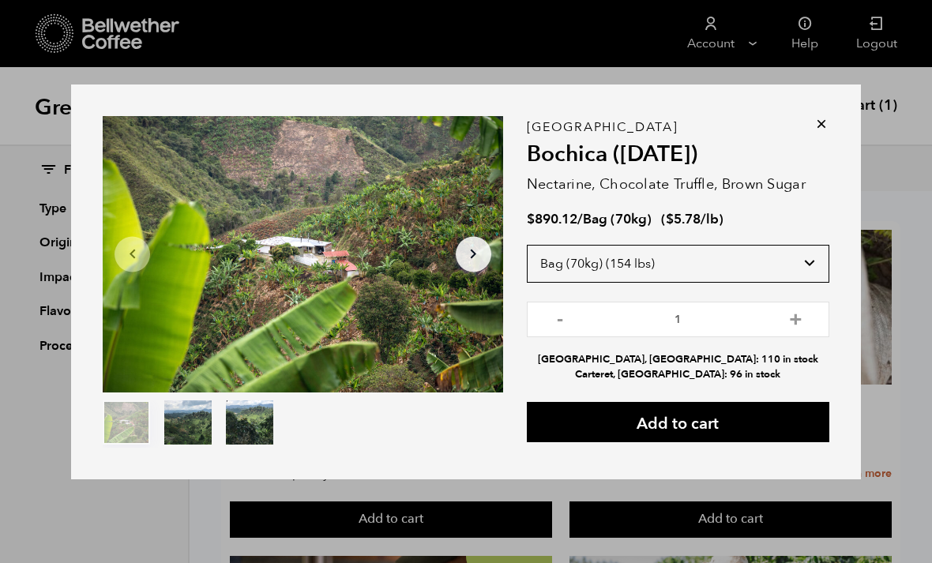
click at [787, 283] on select "Select size Bag (70kg) (154 lbs) Box (24 lbs)" at bounding box center [678, 264] width 302 height 38
select select "box"
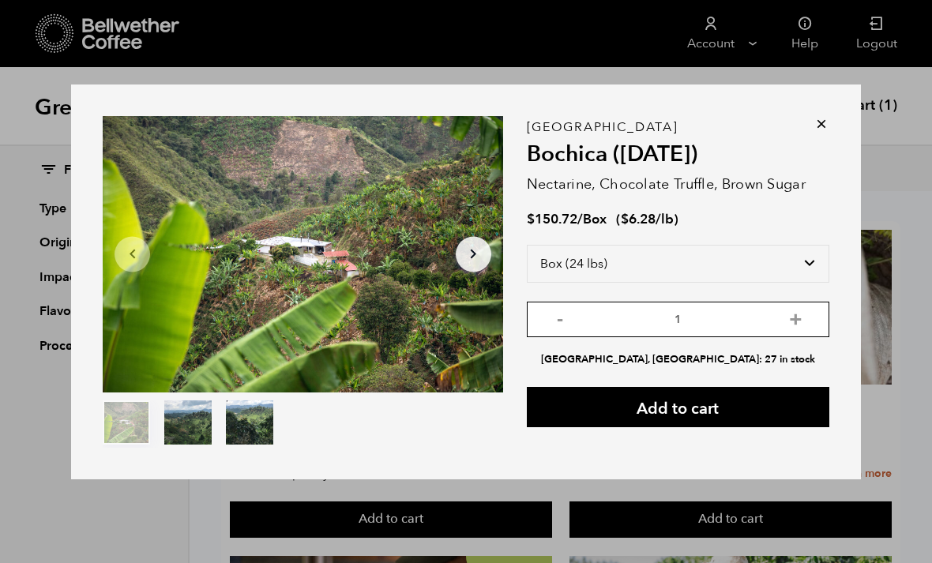
click at [811, 337] on input "1" at bounding box center [678, 320] width 302 height 36
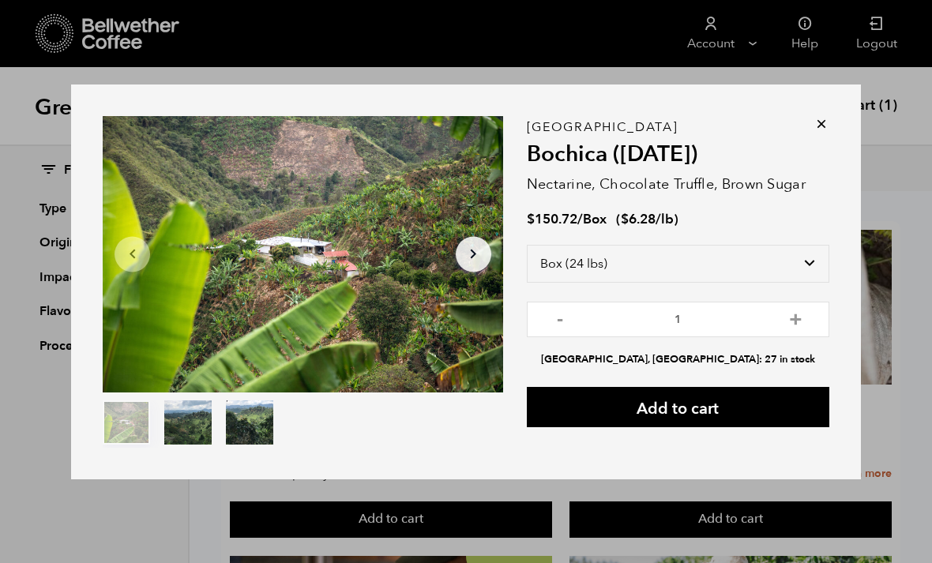
click at [728, 427] on button "Add to cart" at bounding box center [678, 407] width 302 height 40
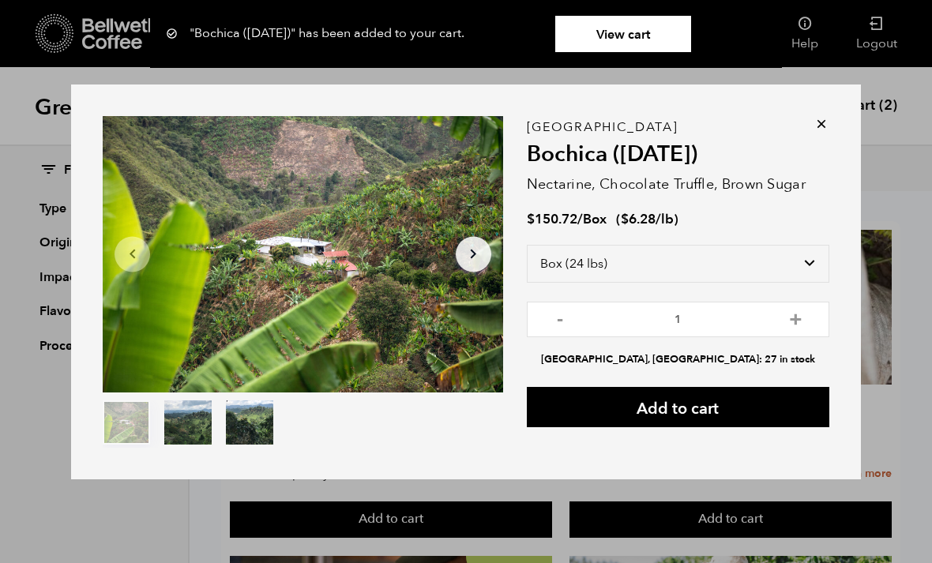
click at [825, 132] on icon at bounding box center [821, 124] width 16 height 16
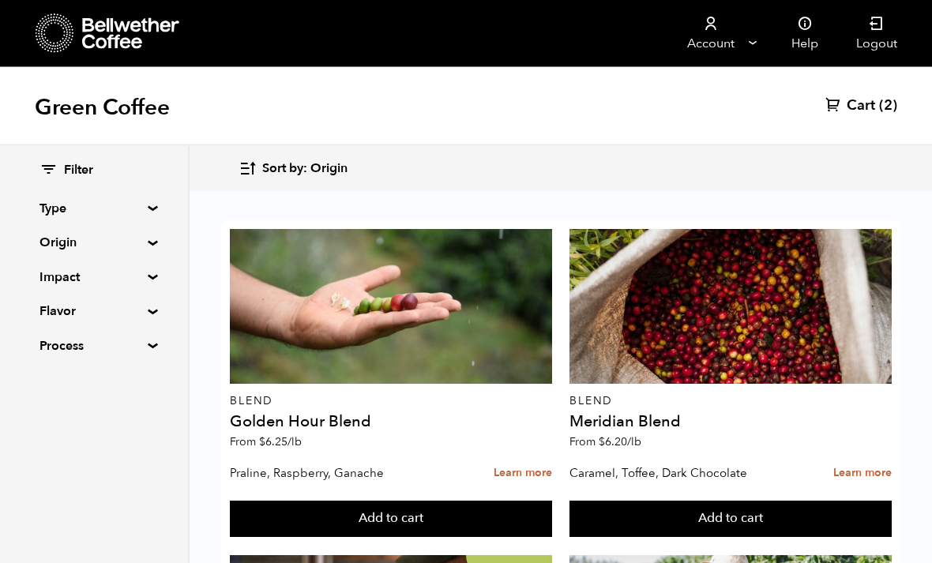
scroll to position [1545, 0]
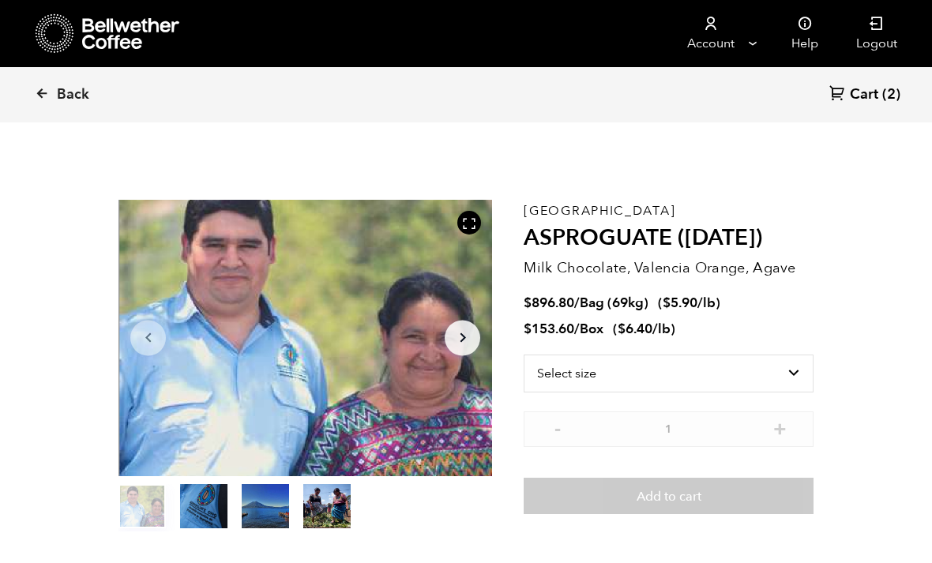
scroll to position [687, 676]
click at [775, 366] on select "Select size Bag (69kg) (152 lbs) Box (24 lbs)" at bounding box center [668, 373] width 290 height 38
click at [780, 375] on select "Select size Bag (69kg) (152 lbs) Box (24 lbs)" at bounding box center [668, 373] width 290 height 38
click at [749, 378] on select "Select size Bag (69kg) (152 lbs) Box (24 lbs)" at bounding box center [668, 373] width 290 height 38
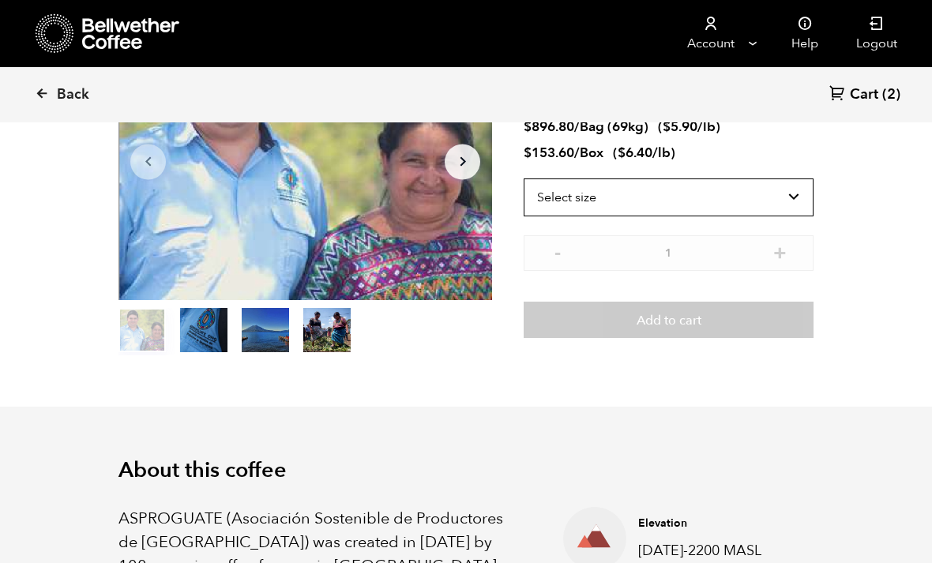
scroll to position [210, 0]
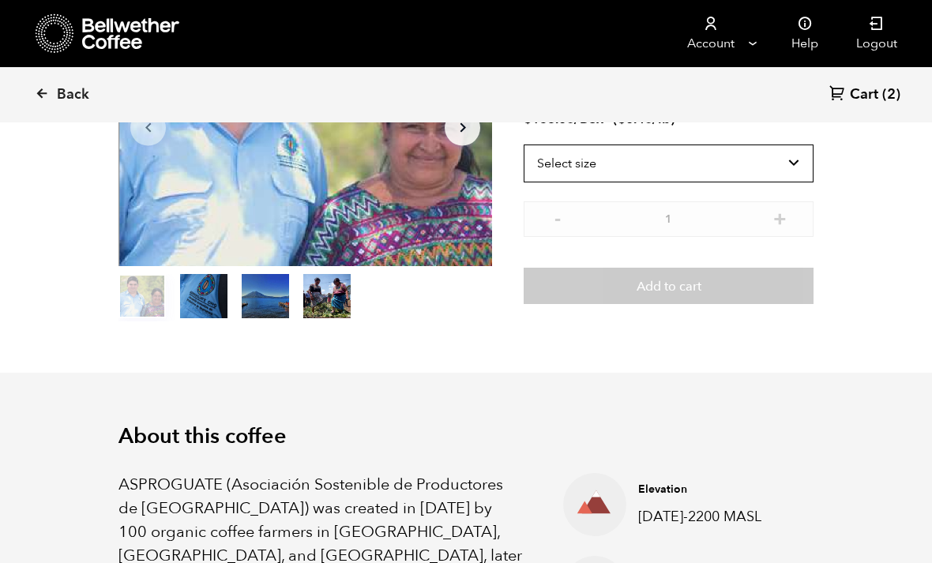
click at [776, 177] on select "Select size Bag (69kg) (152 lbs) Box (24 lbs)" at bounding box center [668, 163] width 290 height 38
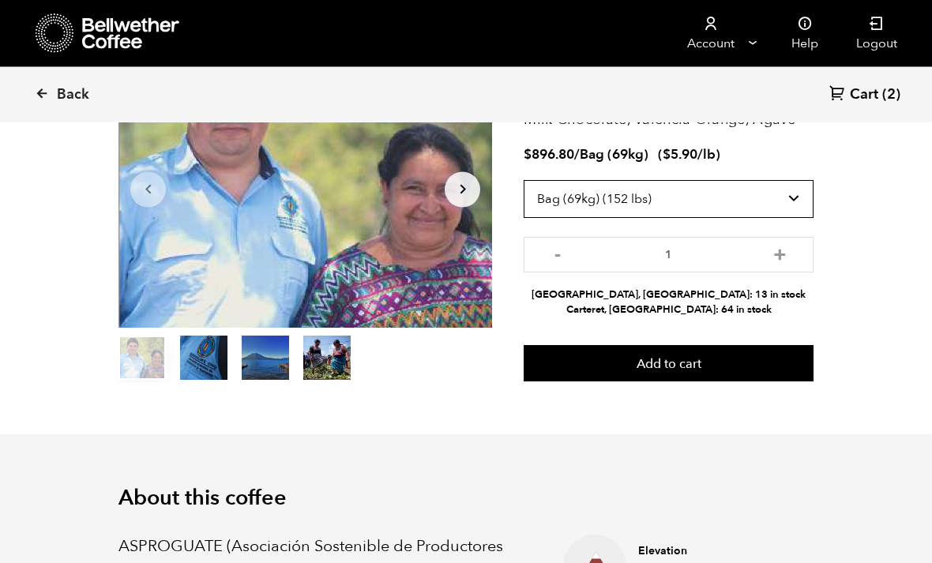
click at [782, 203] on select "Select size Bag (69kg) (152 lbs) Box (24 lbs)" at bounding box center [668, 200] width 290 height 38
click at [784, 198] on select "Select size Bag (69kg) (152 lbs) Box (24 lbs)" at bounding box center [668, 199] width 290 height 38
click at [778, 201] on select "Select size Bag (69kg) (152 lbs) Box (24 lbs)" at bounding box center [668, 199] width 290 height 38
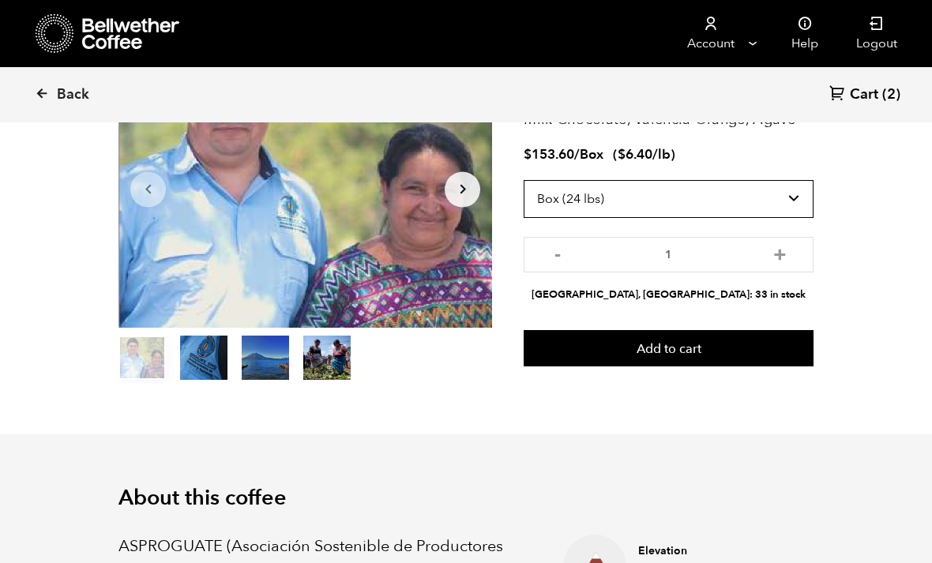
click at [806, 193] on select "Select size Bag (69kg) (152 lbs) Box (24 lbs)" at bounding box center [668, 199] width 290 height 38
select select "bag-2"
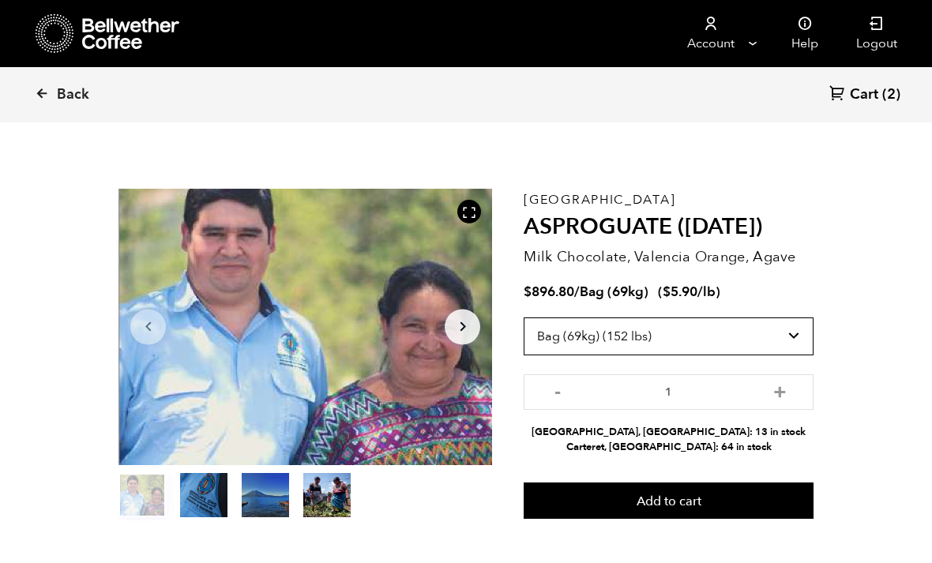
scroll to position [0, 0]
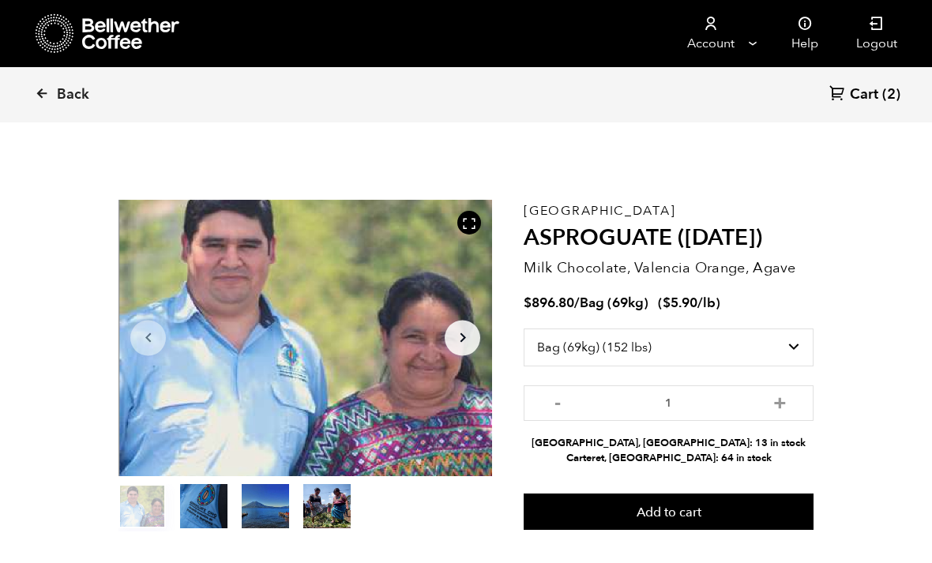
click at [878, 85] on span "Cart" at bounding box center [864, 94] width 28 height 19
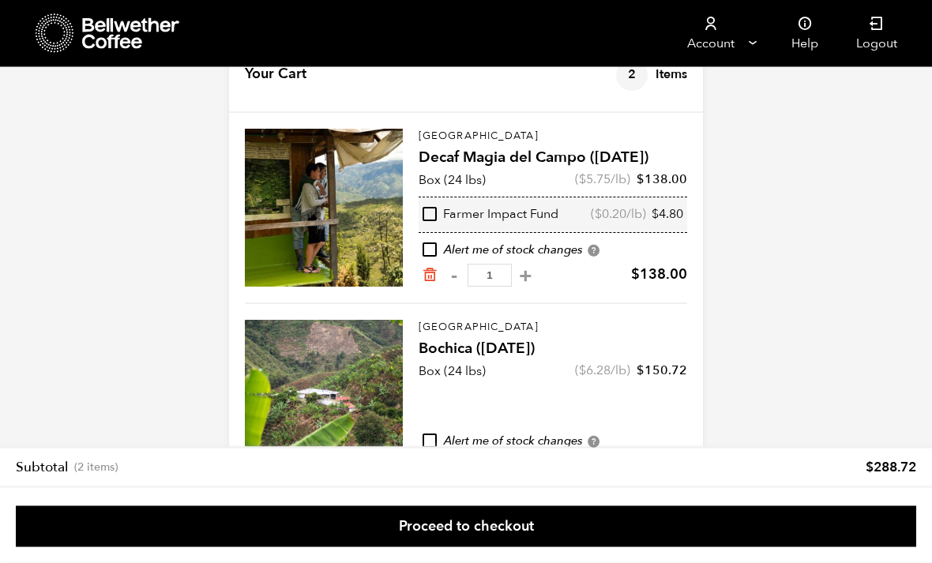
scroll to position [73, 0]
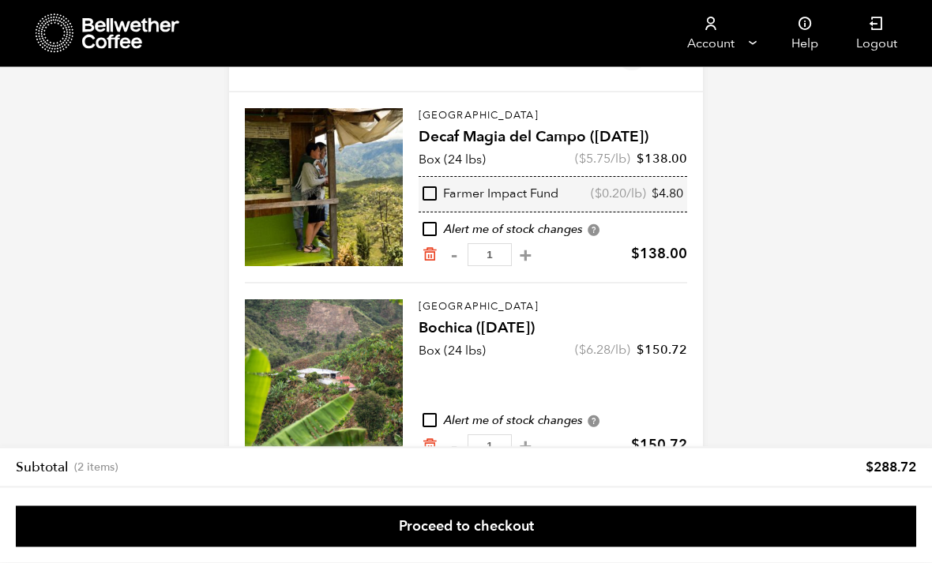
click at [737, 547] on link "Proceed to checkout" at bounding box center [466, 526] width 900 height 41
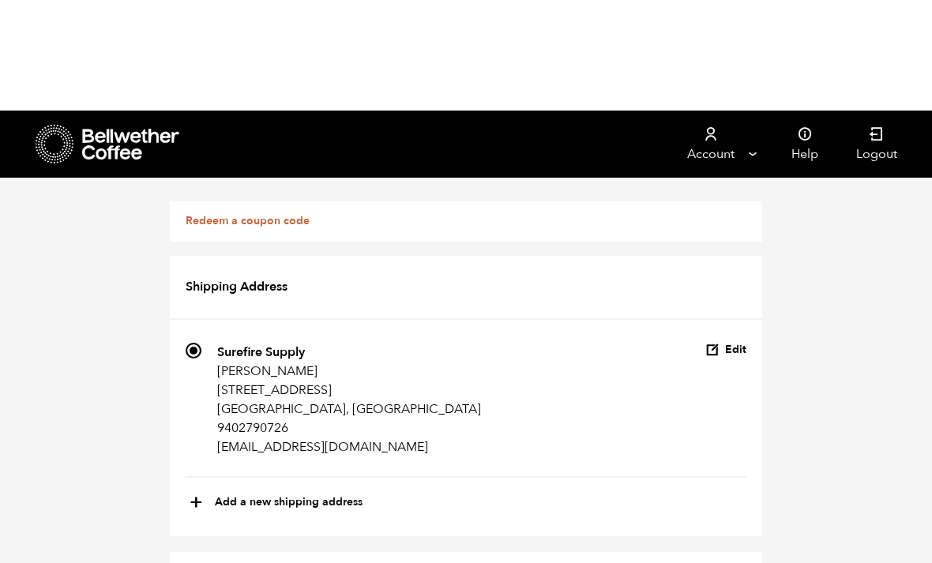
scroll to position [852, 0]
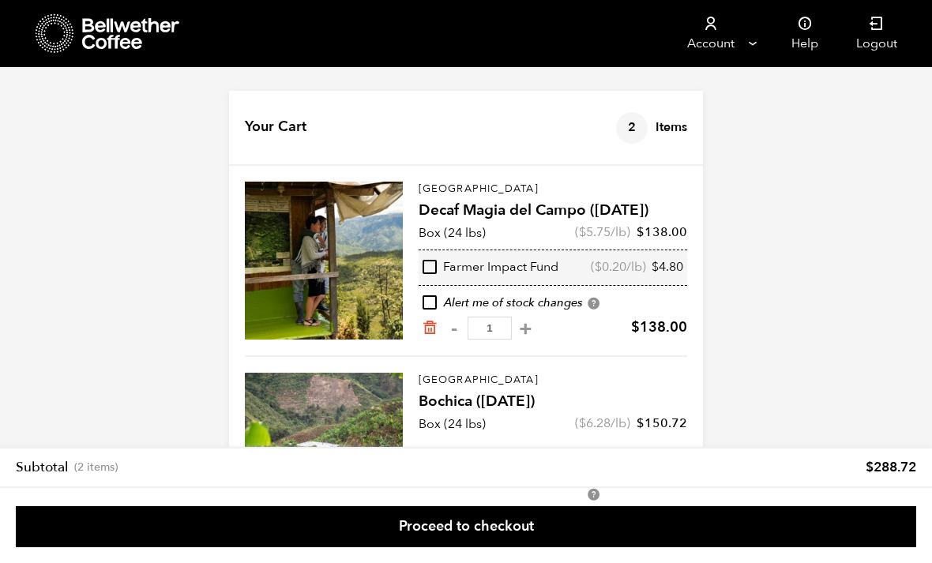
scroll to position [125, 0]
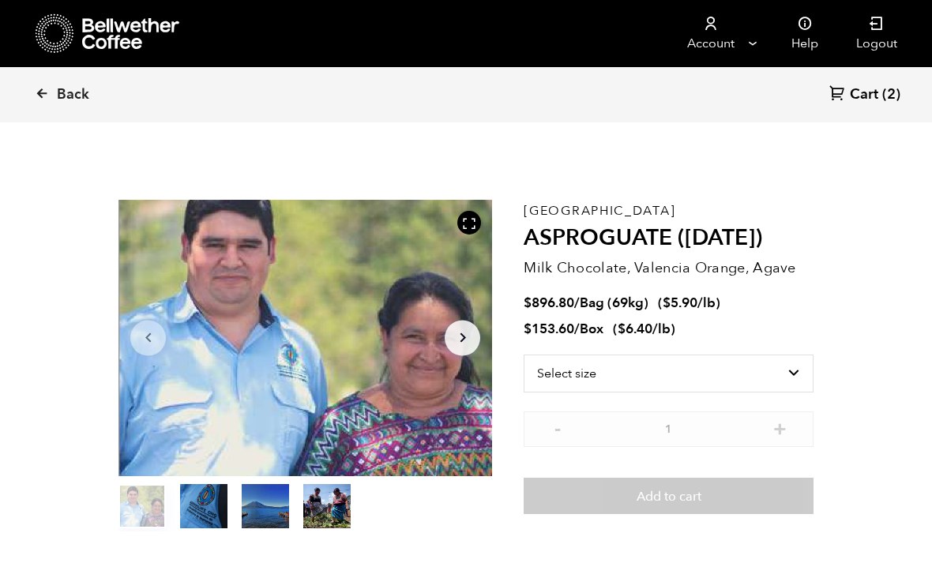
scroll to position [687, 676]
click at [36, 81] on link "Back" at bounding box center [84, 95] width 98 height 54
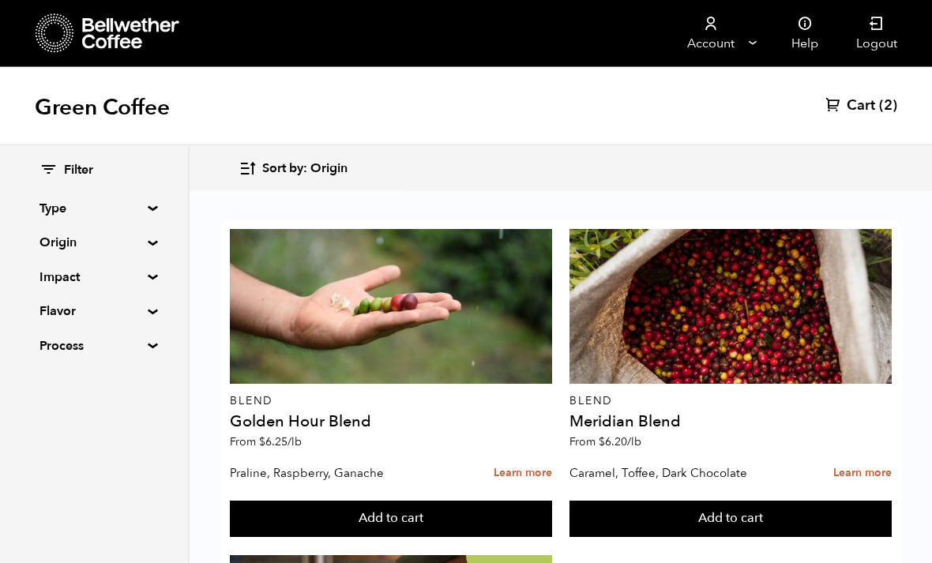
scroll to position [625, 0]
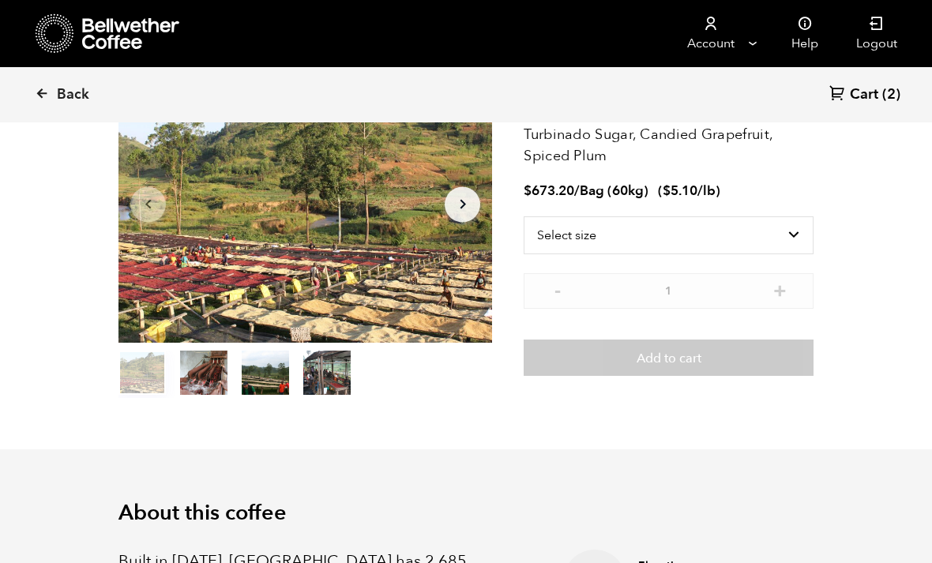
scroll to position [687, 676]
click at [775, 240] on select "Select size Bag (60kg) (132 lbs)" at bounding box center [668, 235] width 290 height 38
select select "bag-3"
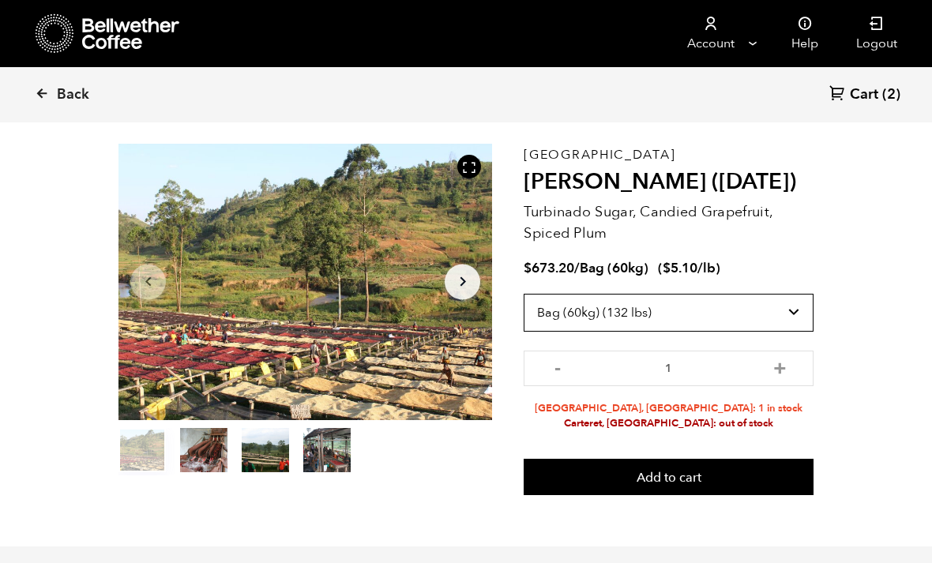
scroll to position [58, 0]
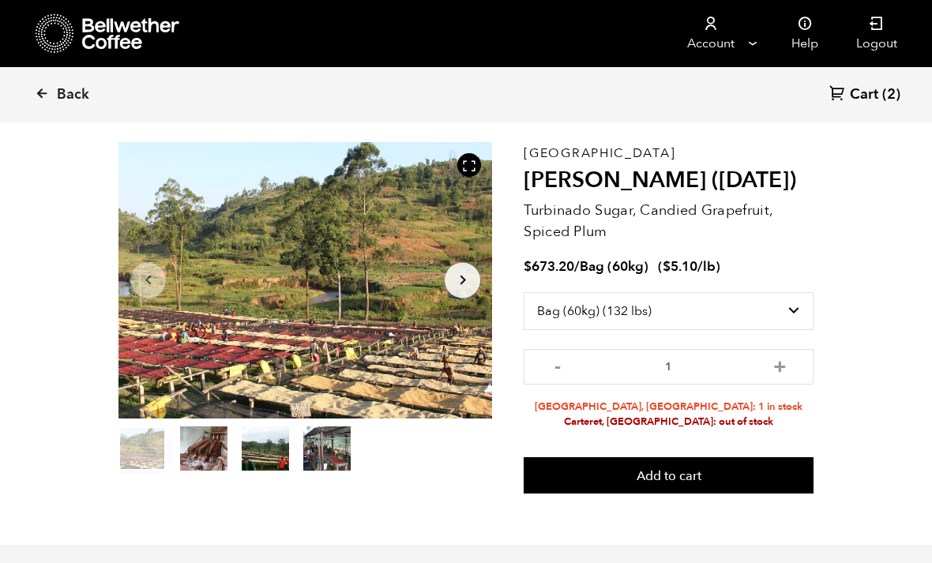
click at [36, 99] on icon at bounding box center [42, 93] width 14 height 14
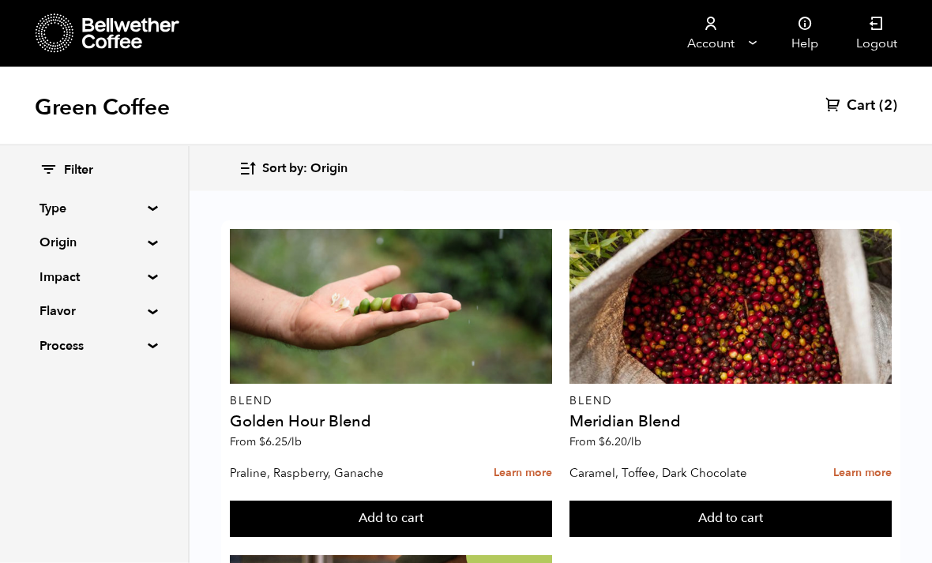
scroll to position [1829, 0]
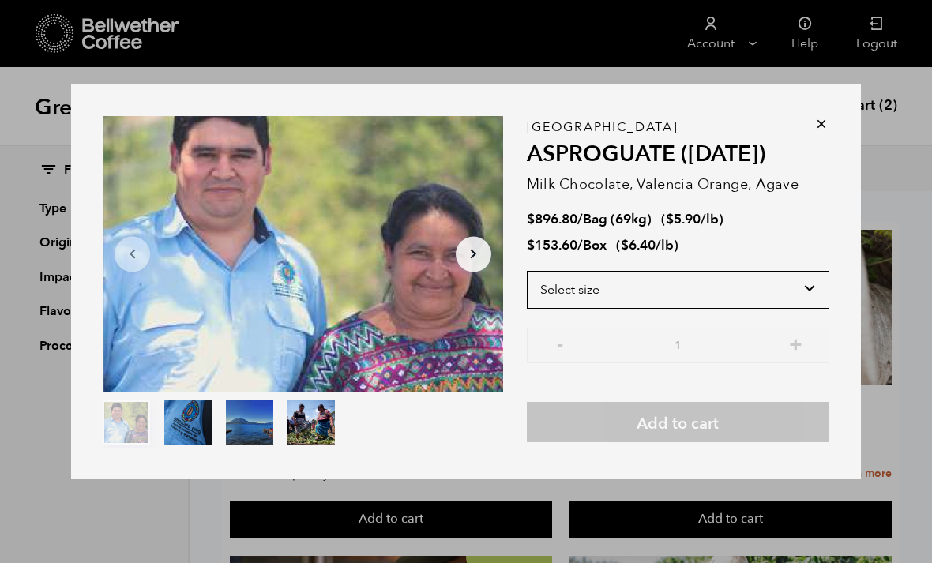
click at [801, 309] on select "Select size Bag (69kg) (152 lbs) Box (24 lbs)" at bounding box center [678, 290] width 302 height 38
select select "box"
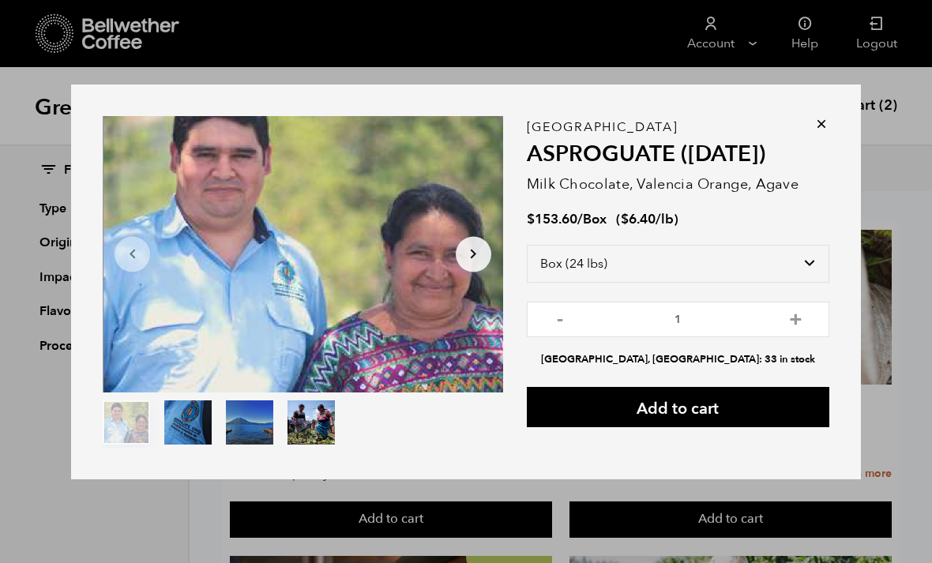
click at [719, 427] on button "Add to cart" at bounding box center [678, 407] width 302 height 40
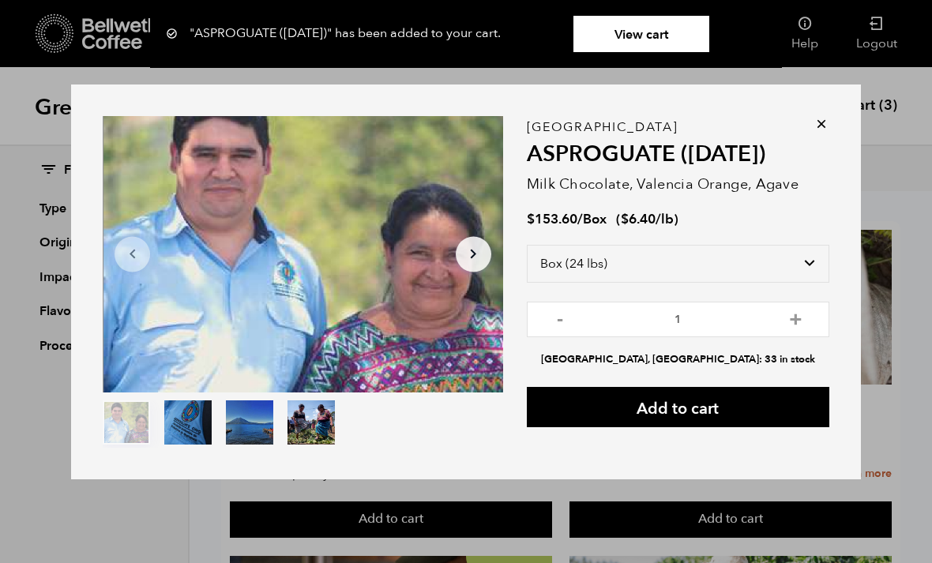
click at [826, 132] on icon at bounding box center [821, 124] width 16 height 16
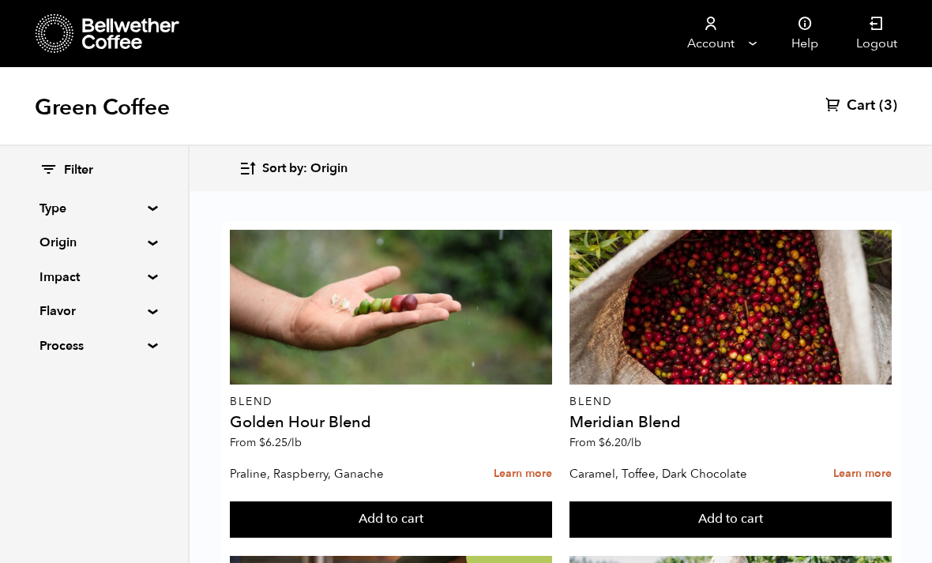
click at [867, 111] on span "Cart" at bounding box center [860, 105] width 28 height 19
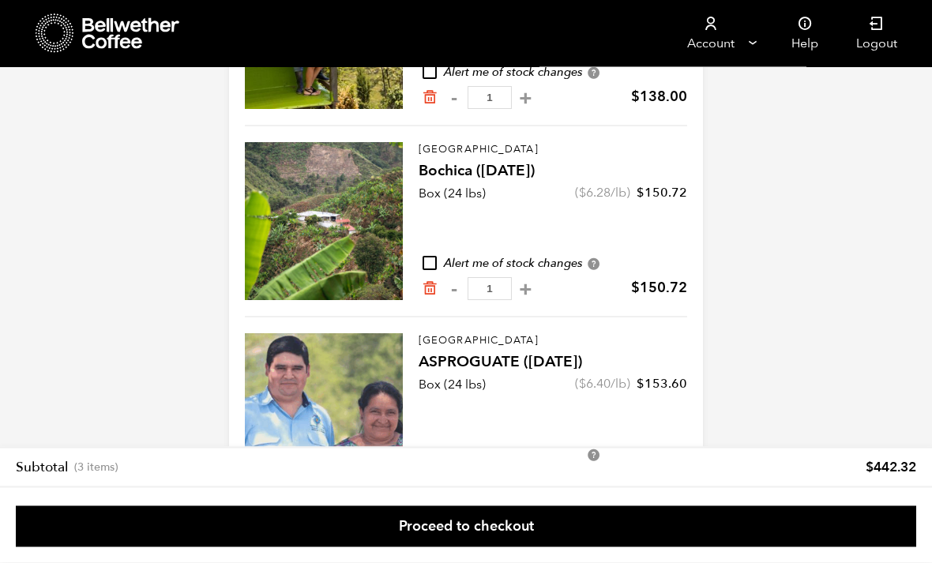
scroll to position [246, 0]
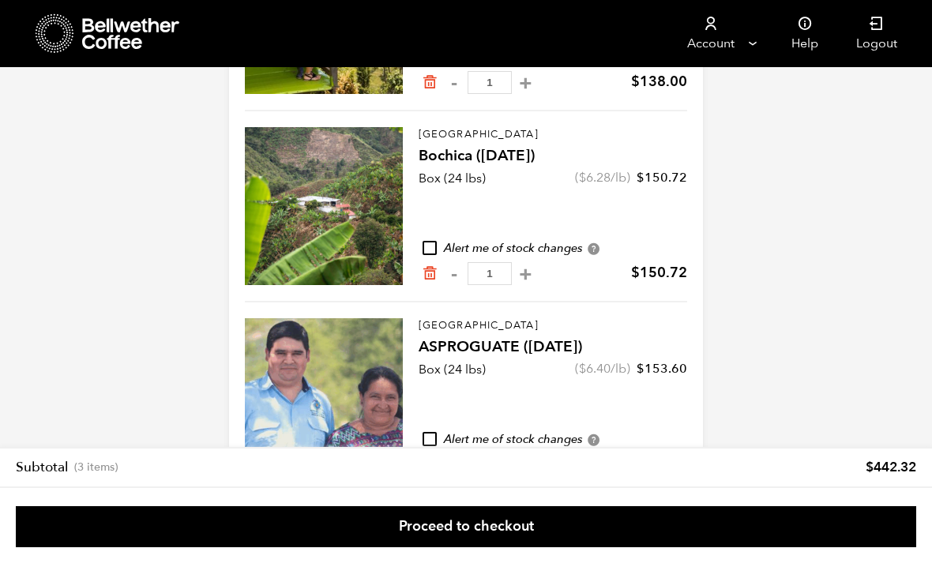
click at [668, 547] on link "Proceed to checkout" at bounding box center [466, 526] width 900 height 41
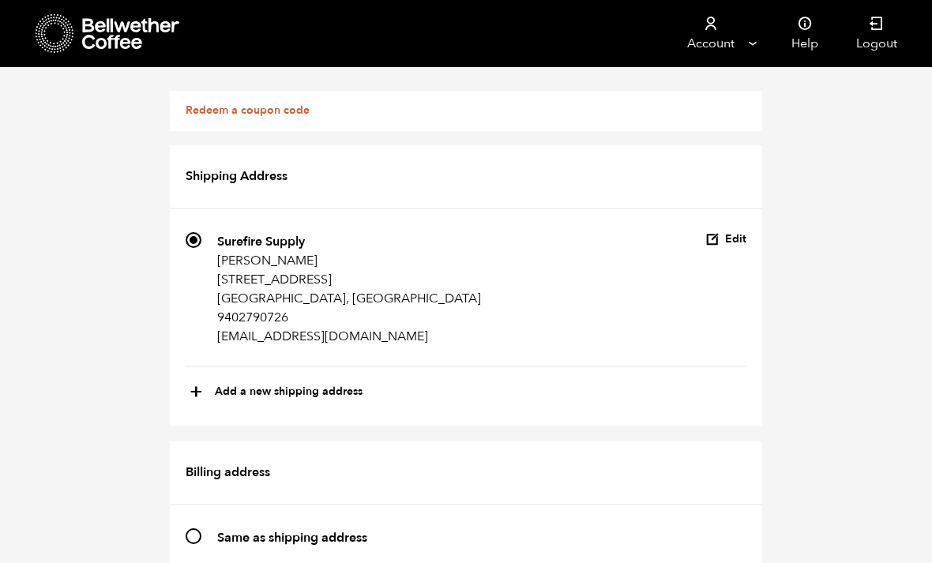
scroll to position [970, 0]
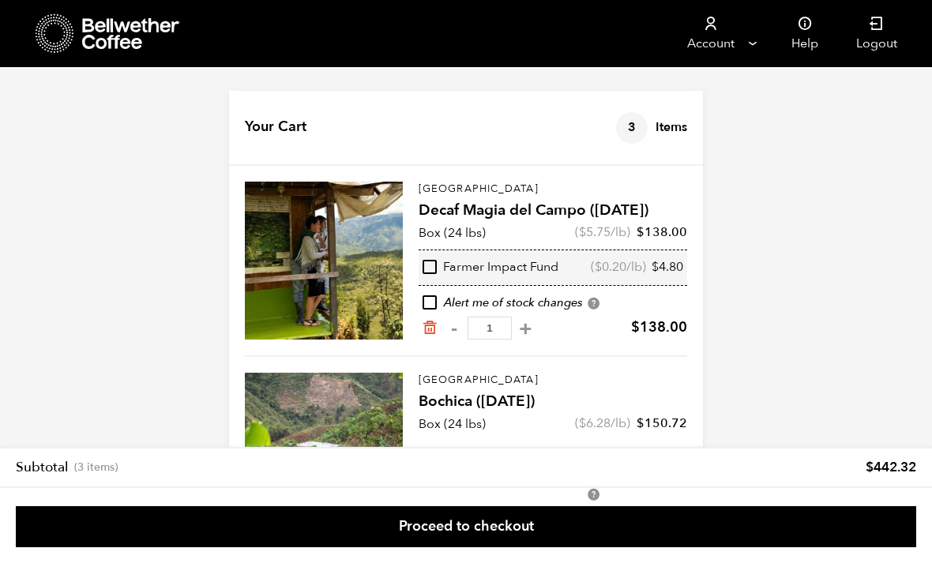
scroll to position [298, 0]
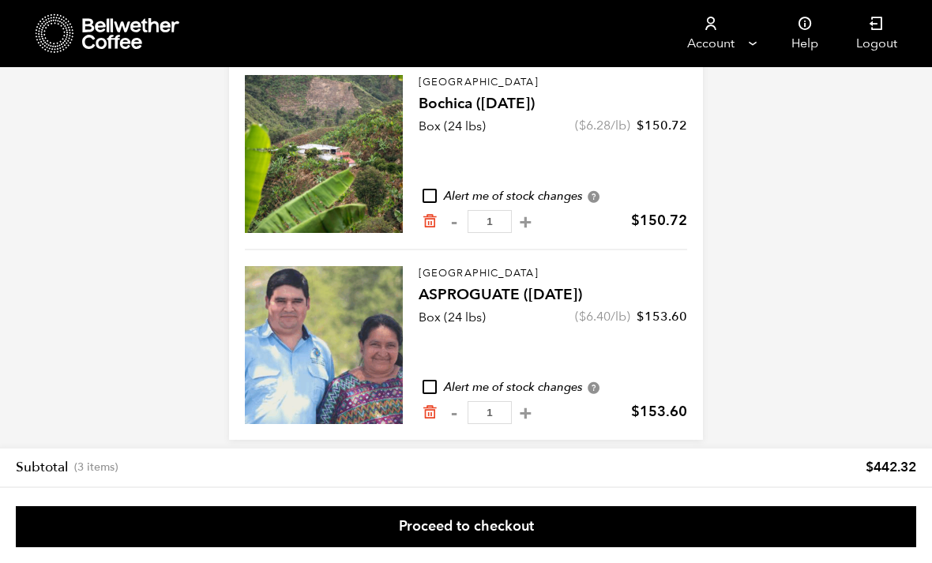
click at [431, 410] on icon "Remove from cart" at bounding box center [430, 412] width 16 height 16
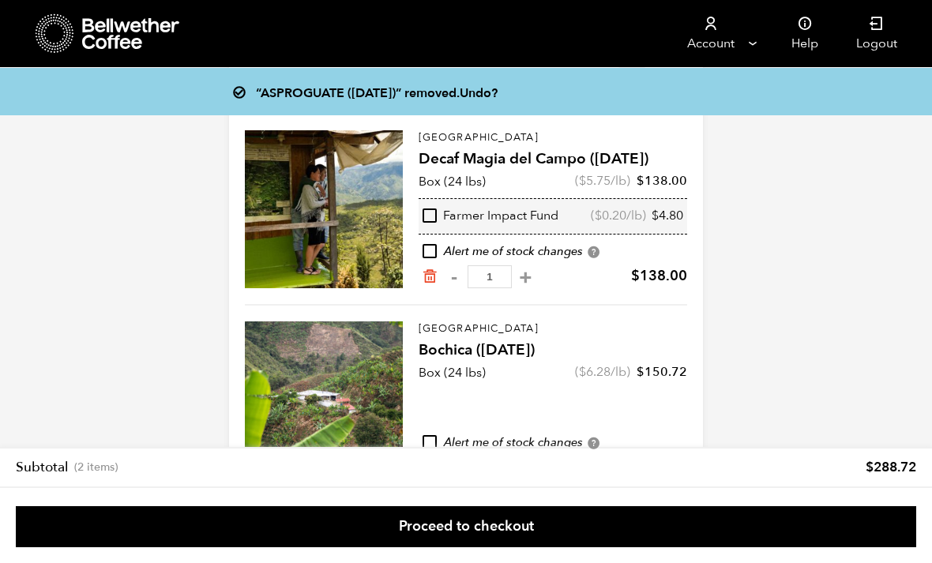
scroll to position [73, 0]
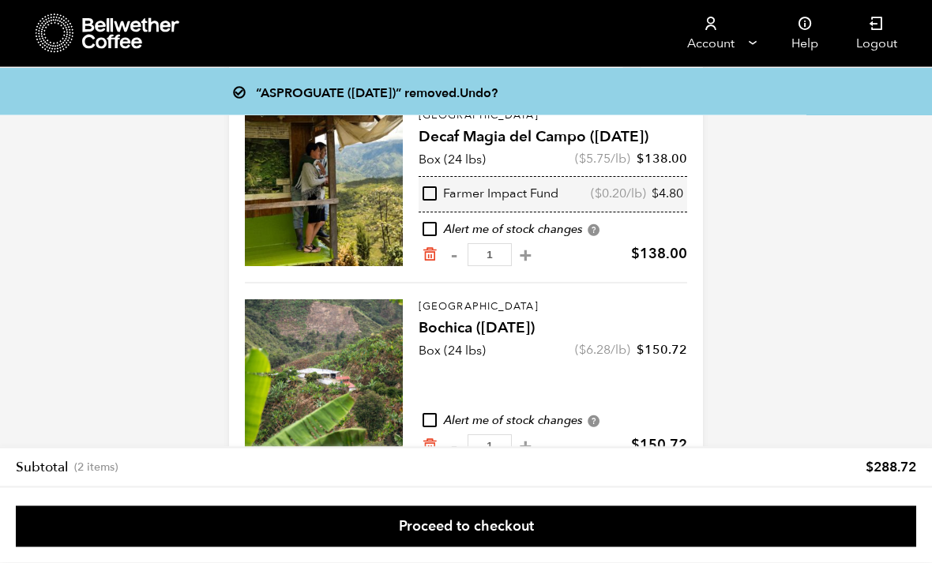
click at [769, 547] on link "Proceed to checkout" at bounding box center [466, 526] width 900 height 41
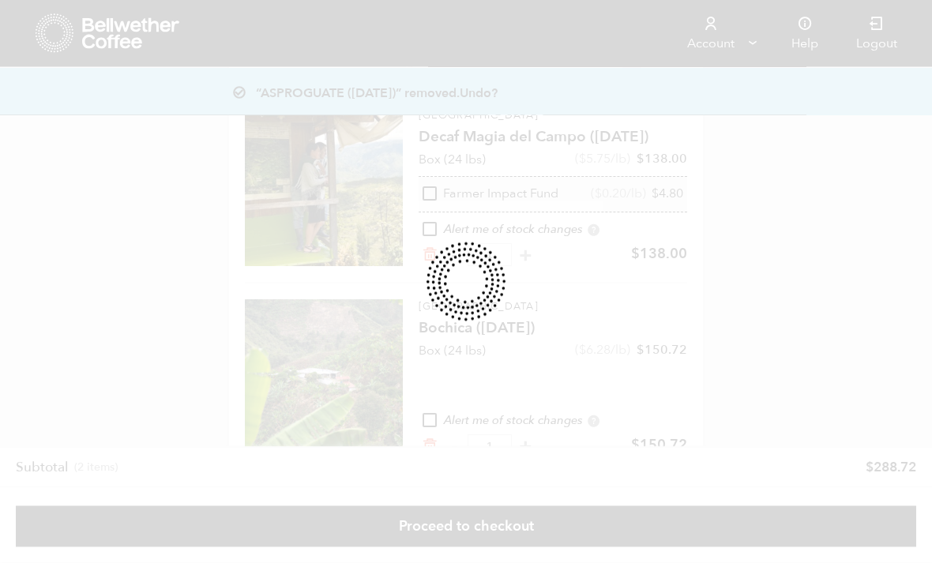
click at [730, 396] on div at bounding box center [466, 281] width 932 height 563
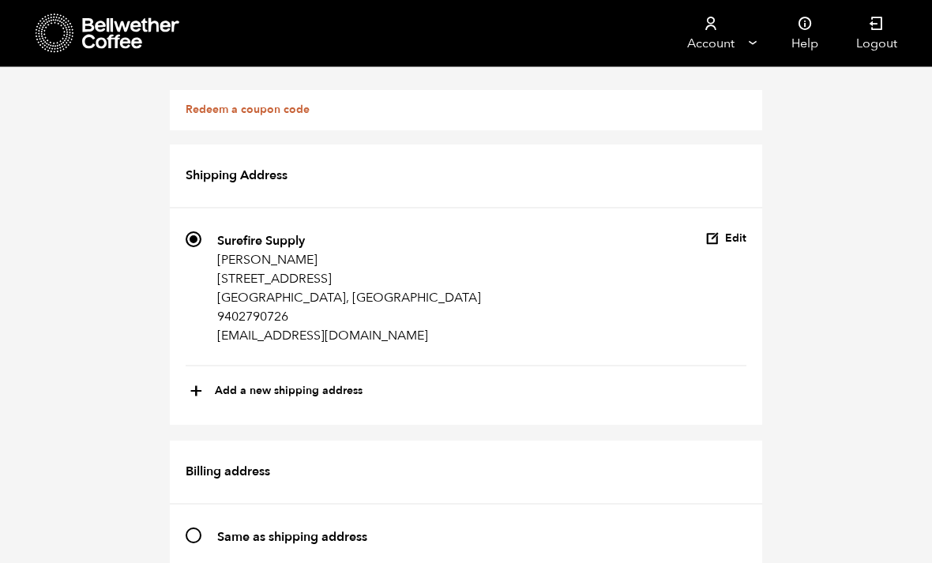
scroll to position [1273, 0]
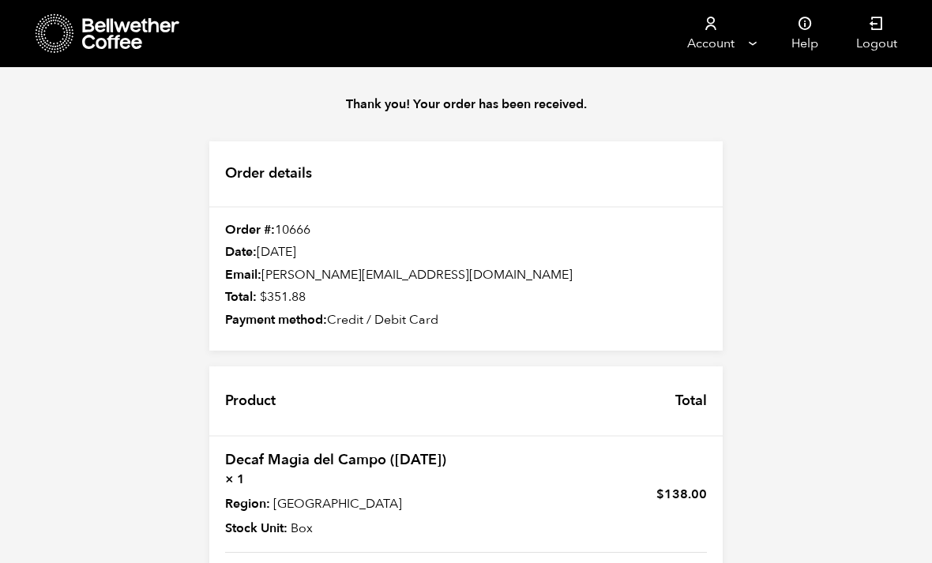
click at [729, 34] on link "Account" at bounding box center [710, 33] width 97 height 67
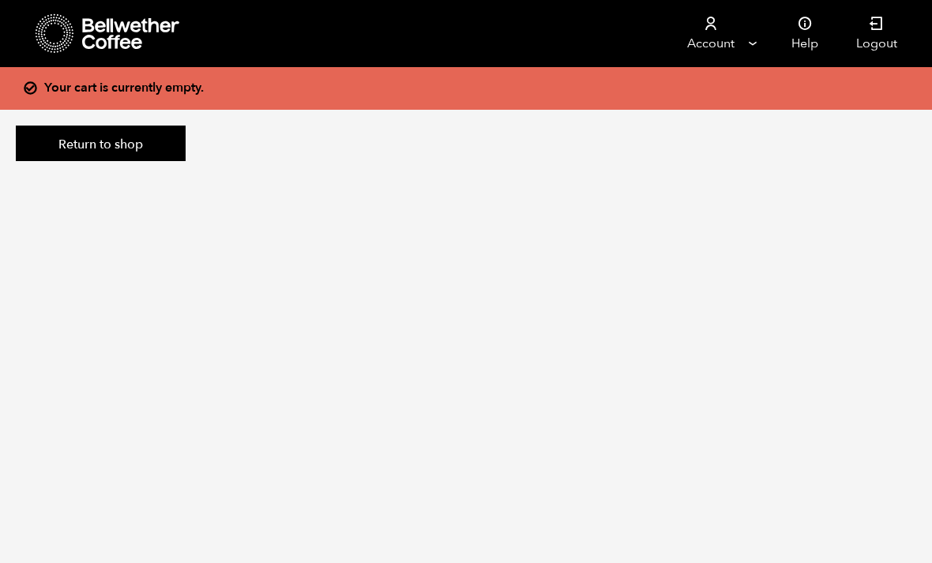
click at [78, 149] on link "Return to shop" at bounding box center [101, 144] width 170 height 36
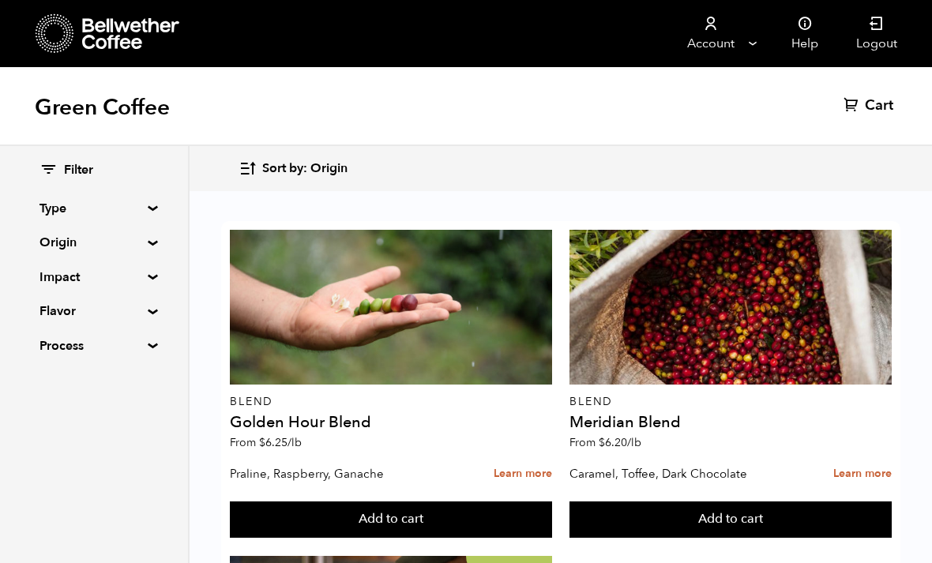
scroll to position [1041, 0]
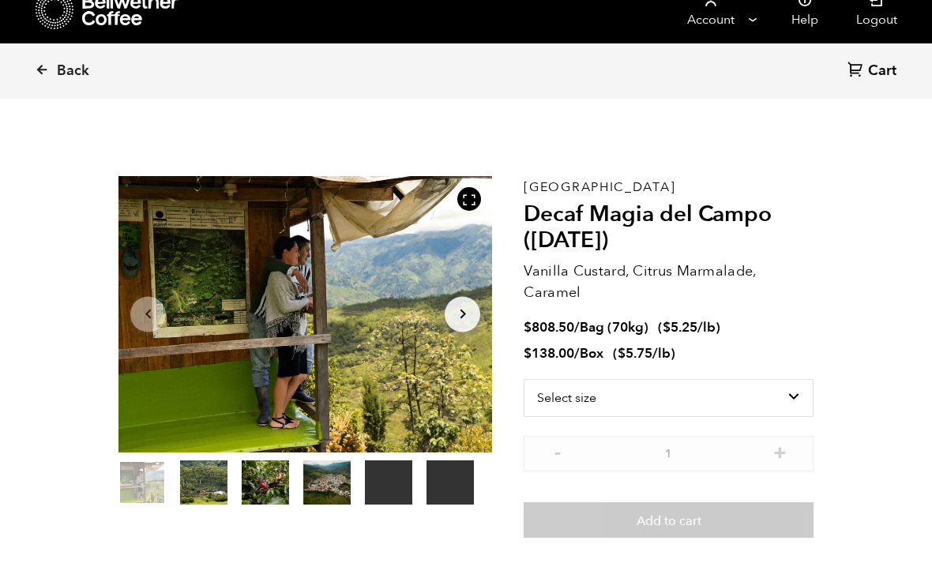
scroll to position [25, 0]
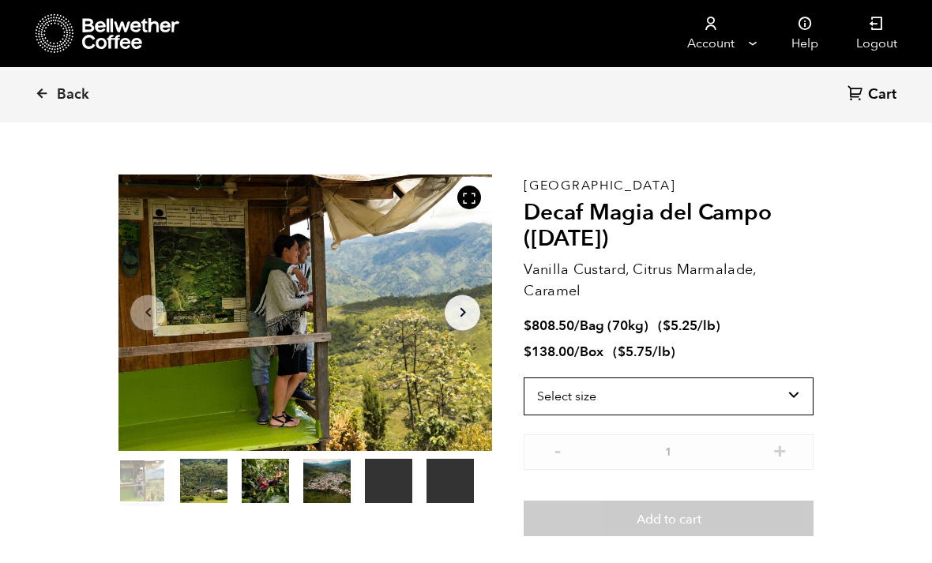
click at [663, 385] on select "Select size Bag (70kg) (154 lbs) Box (24 lbs)" at bounding box center [668, 396] width 290 height 38
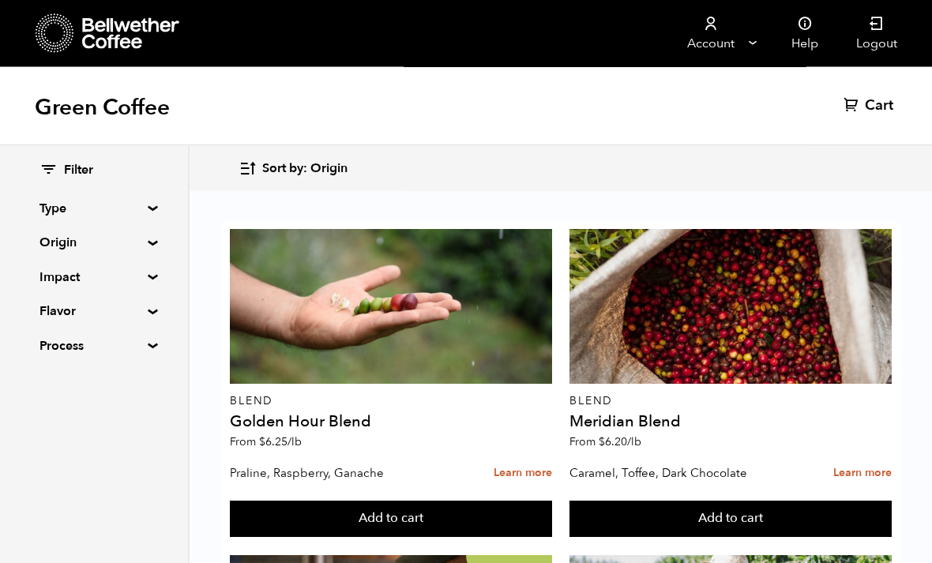
scroll to position [768, 0]
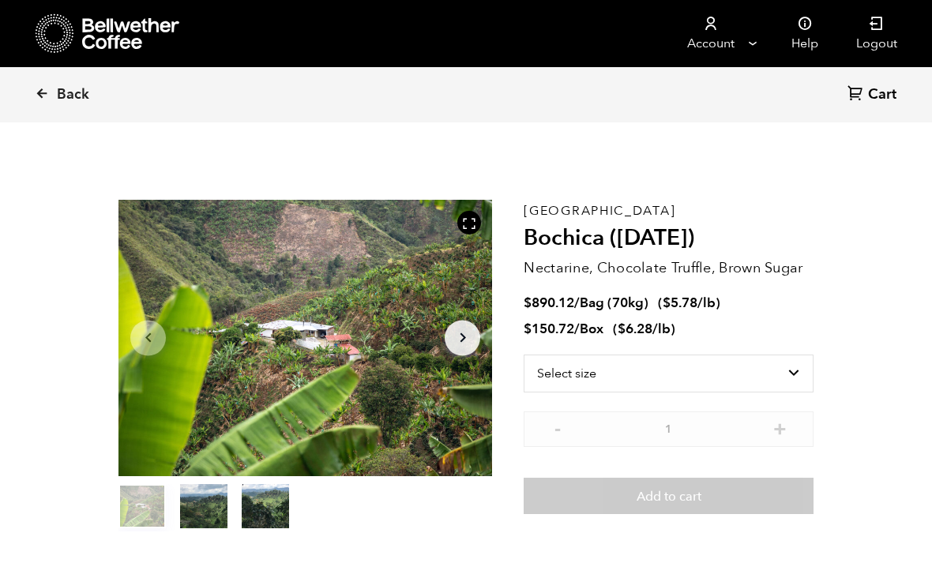
scroll to position [687, 676]
click at [669, 380] on select "Select size Bag (70kg) (154 lbs) Box (24 lbs)" at bounding box center [668, 373] width 290 height 38
